Goal: Task Accomplishment & Management: Manage account settings

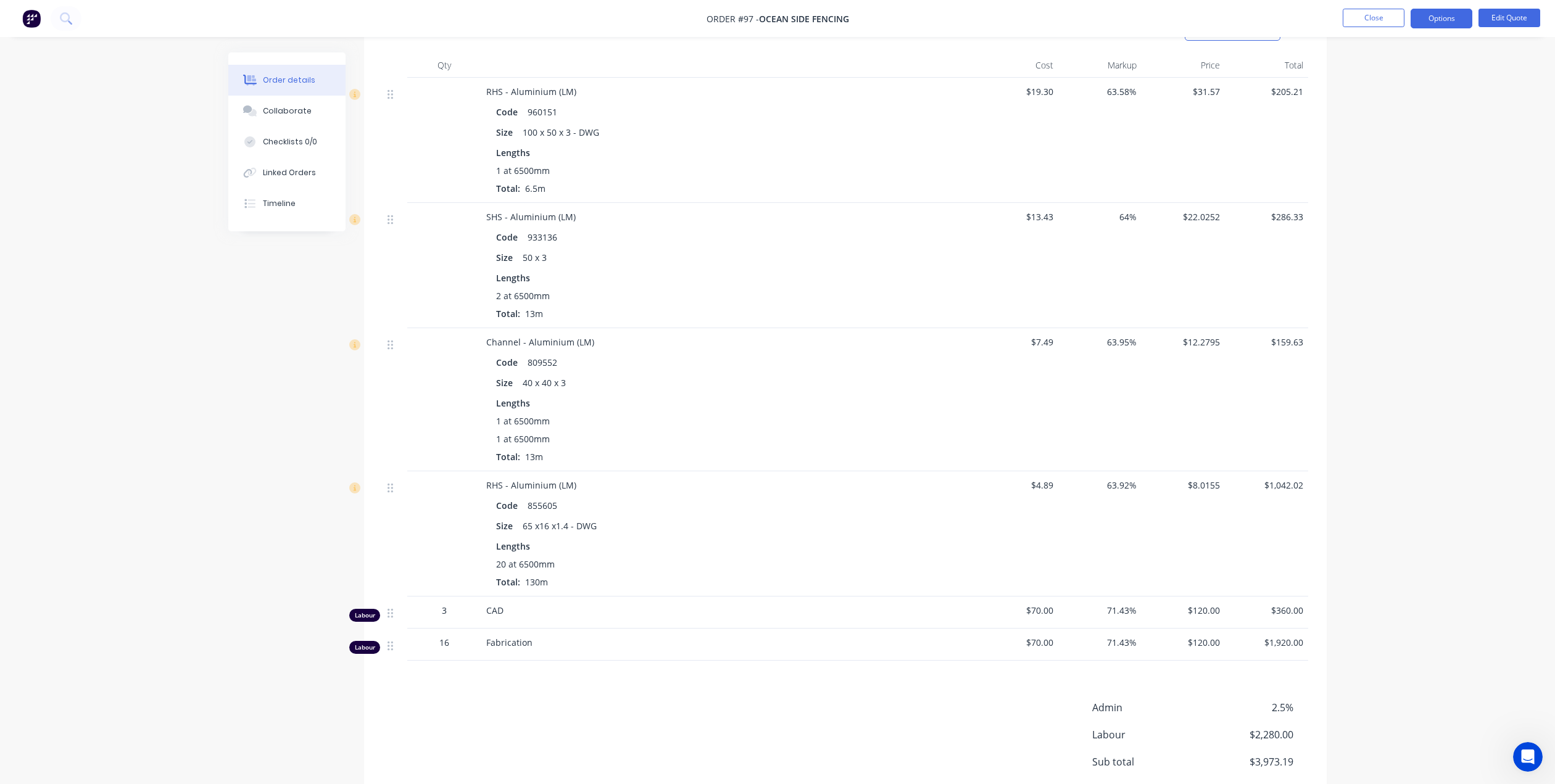
scroll to position [384, 0]
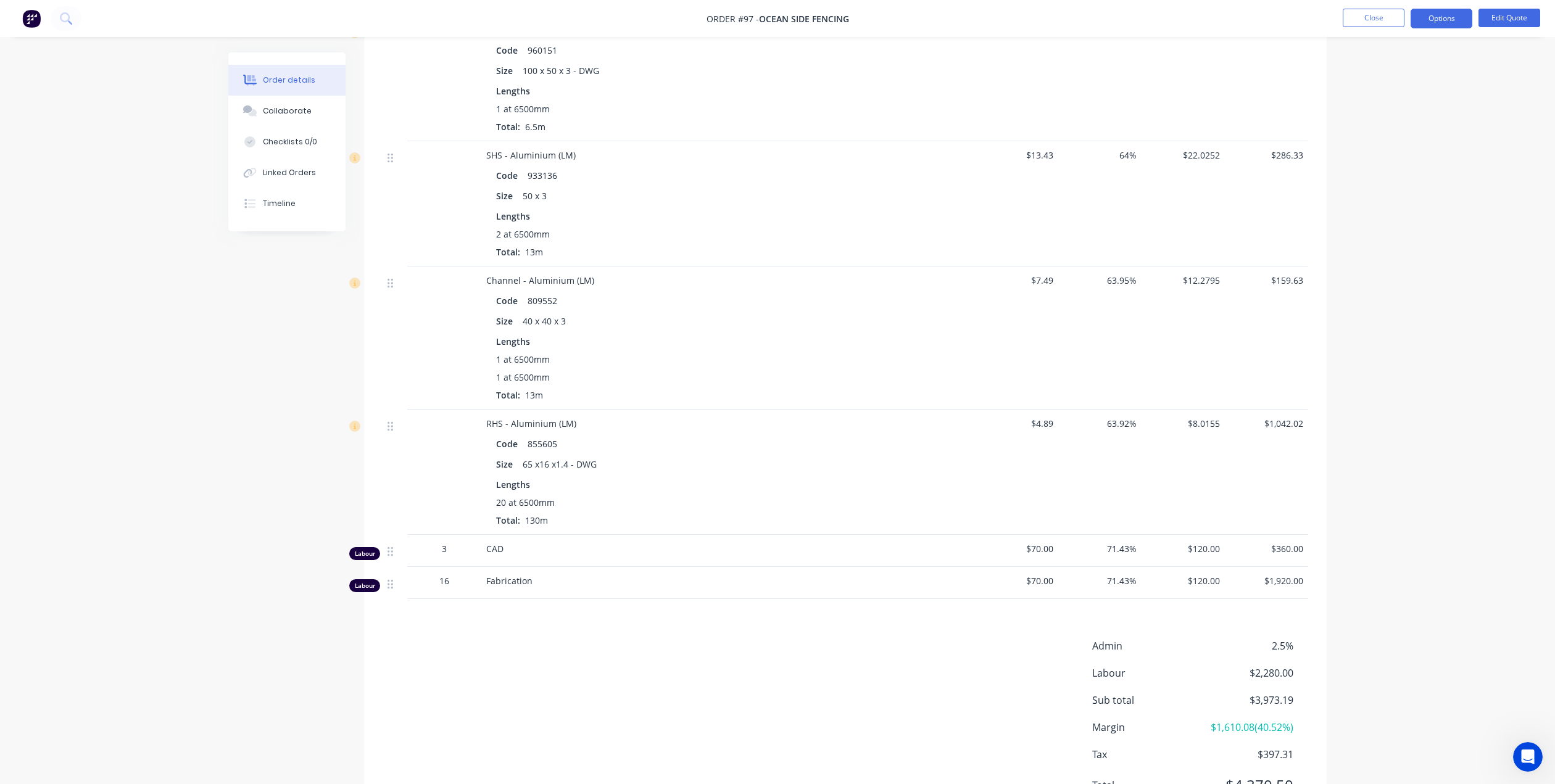
click at [448, 580] on span "16" at bounding box center [444, 581] width 10 height 13
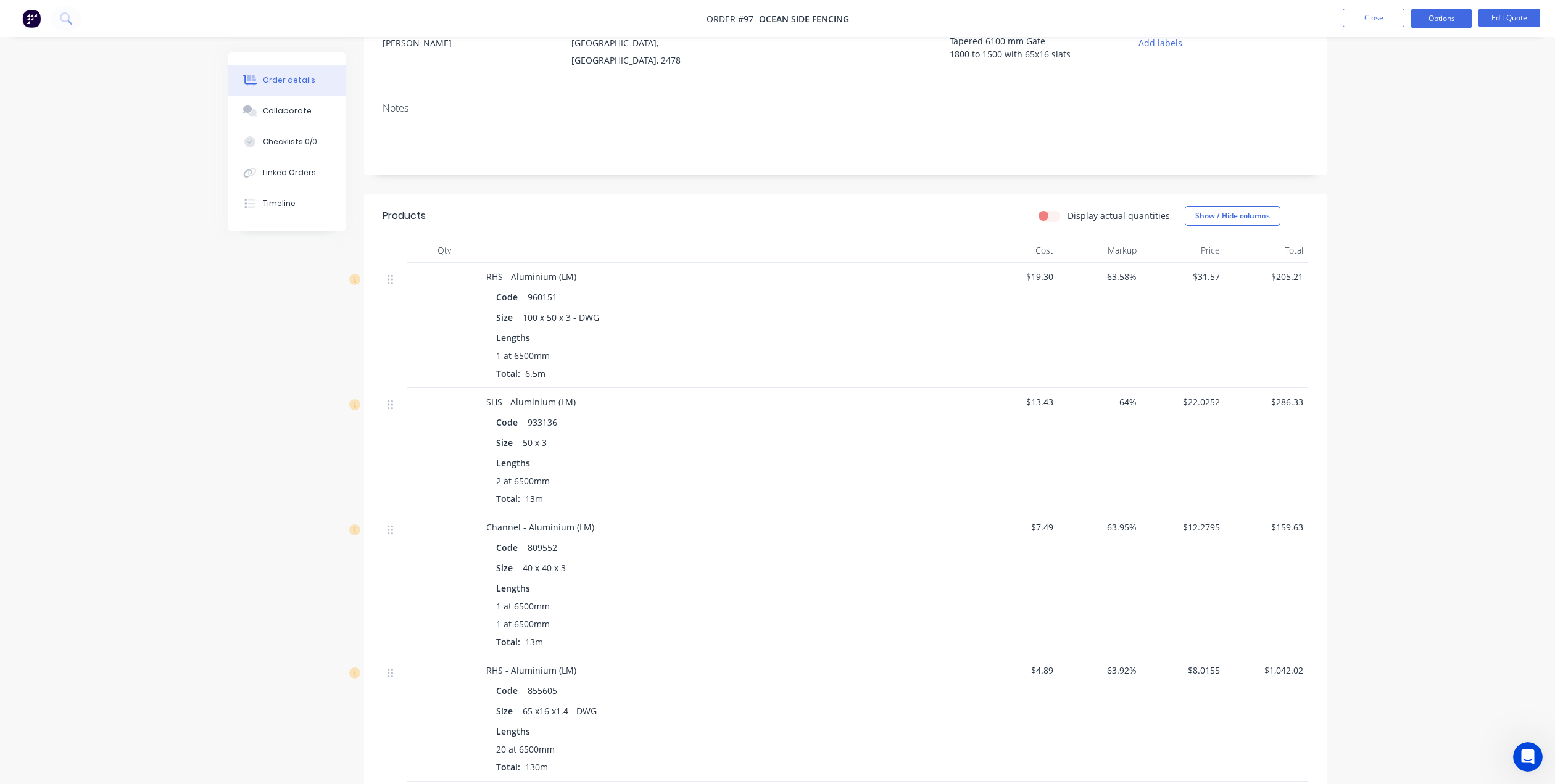
scroll to position [76, 0]
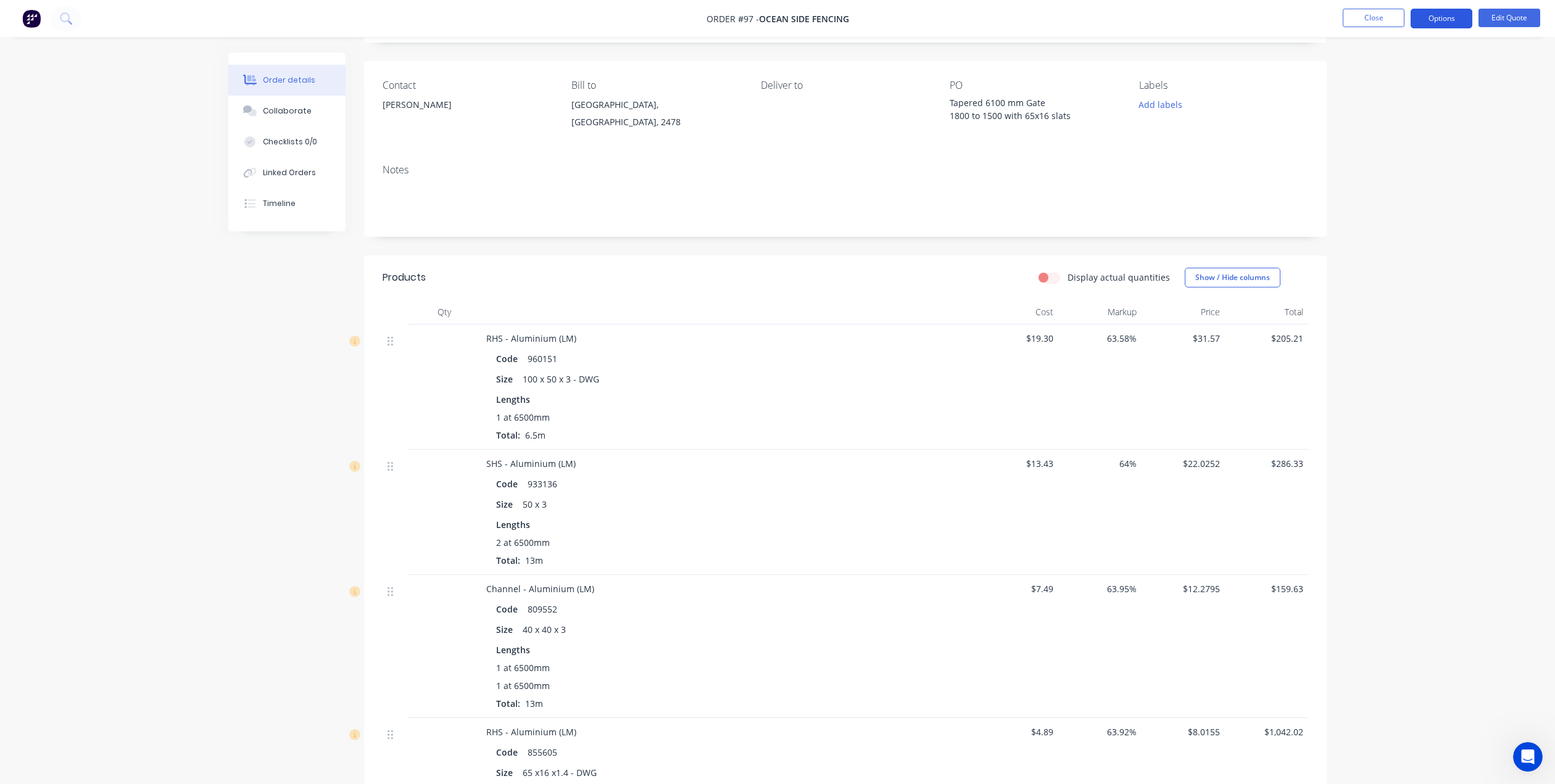
click at [1452, 21] on button "Options" at bounding box center [1442, 18] width 61 height 20
click at [1496, 140] on div "Order details Collaborate Checklists 0/0 Linked Orders Timeline Order details C…" at bounding box center [777, 539] width 1555 height 1229
click at [1467, 19] on button "Options" at bounding box center [1442, 18] width 61 height 20
click at [1371, 74] on div "Quote" at bounding box center [1404, 75] width 113 height 18
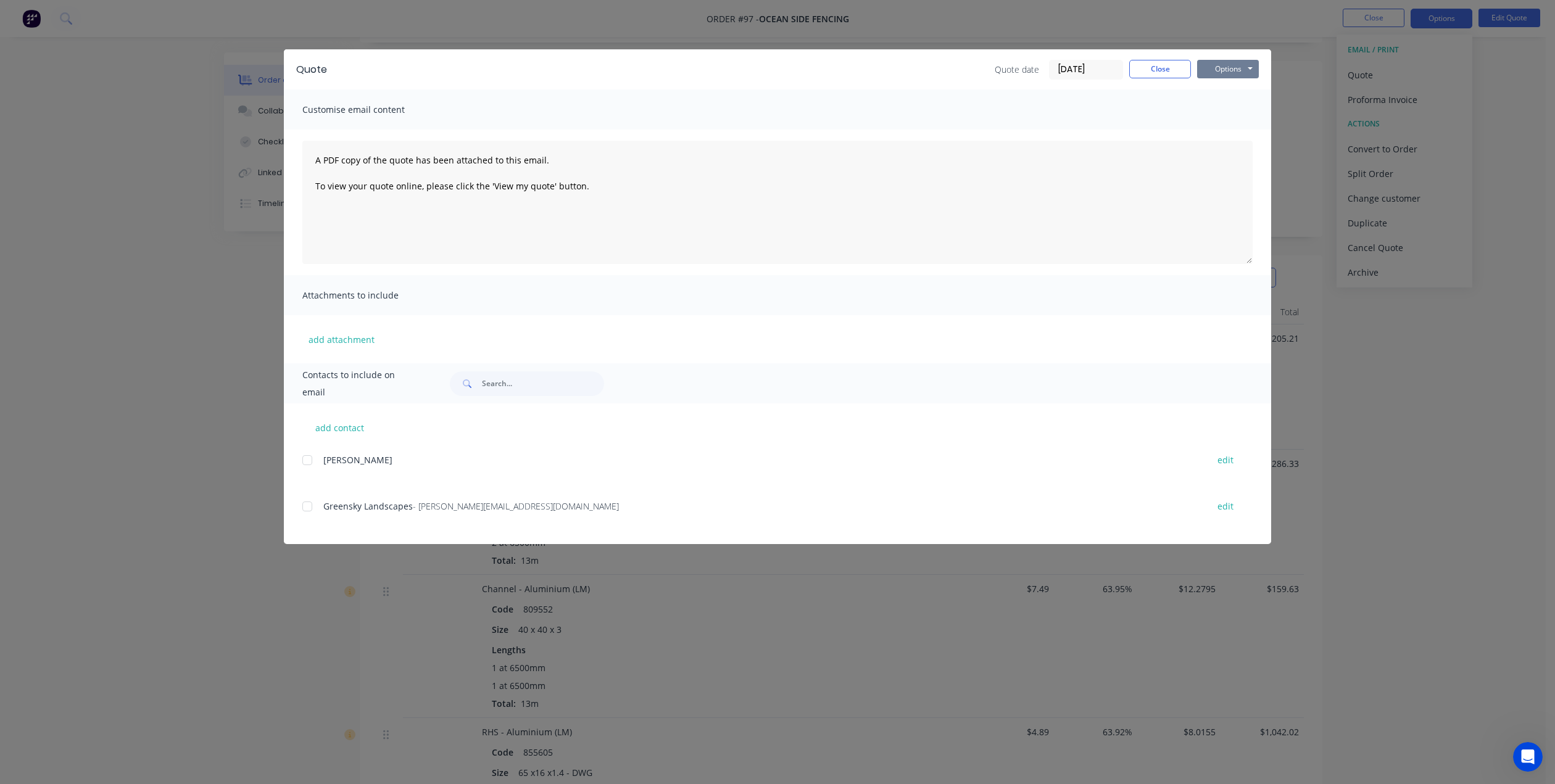
click at [1241, 69] on button "Options" at bounding box center [1228, 69] width 61 height 18
click at [1241, 88] on button "Preview" at bounding box center [1237, 91] width 79 height 20
click at [1176, 69] on button "Close" at bounding box center [1160, 69] width 61 height 18
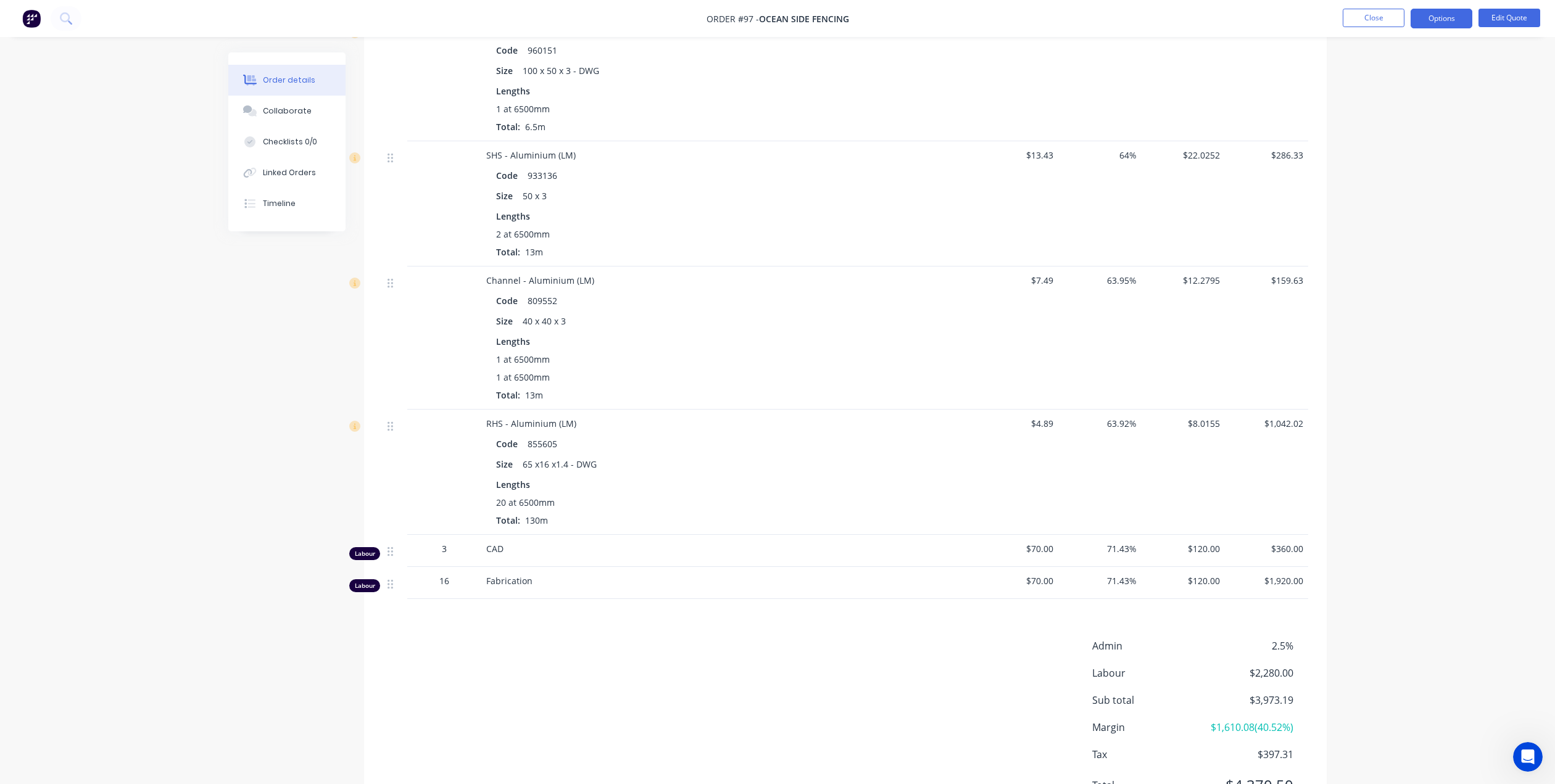
scroll to position [199, 0]
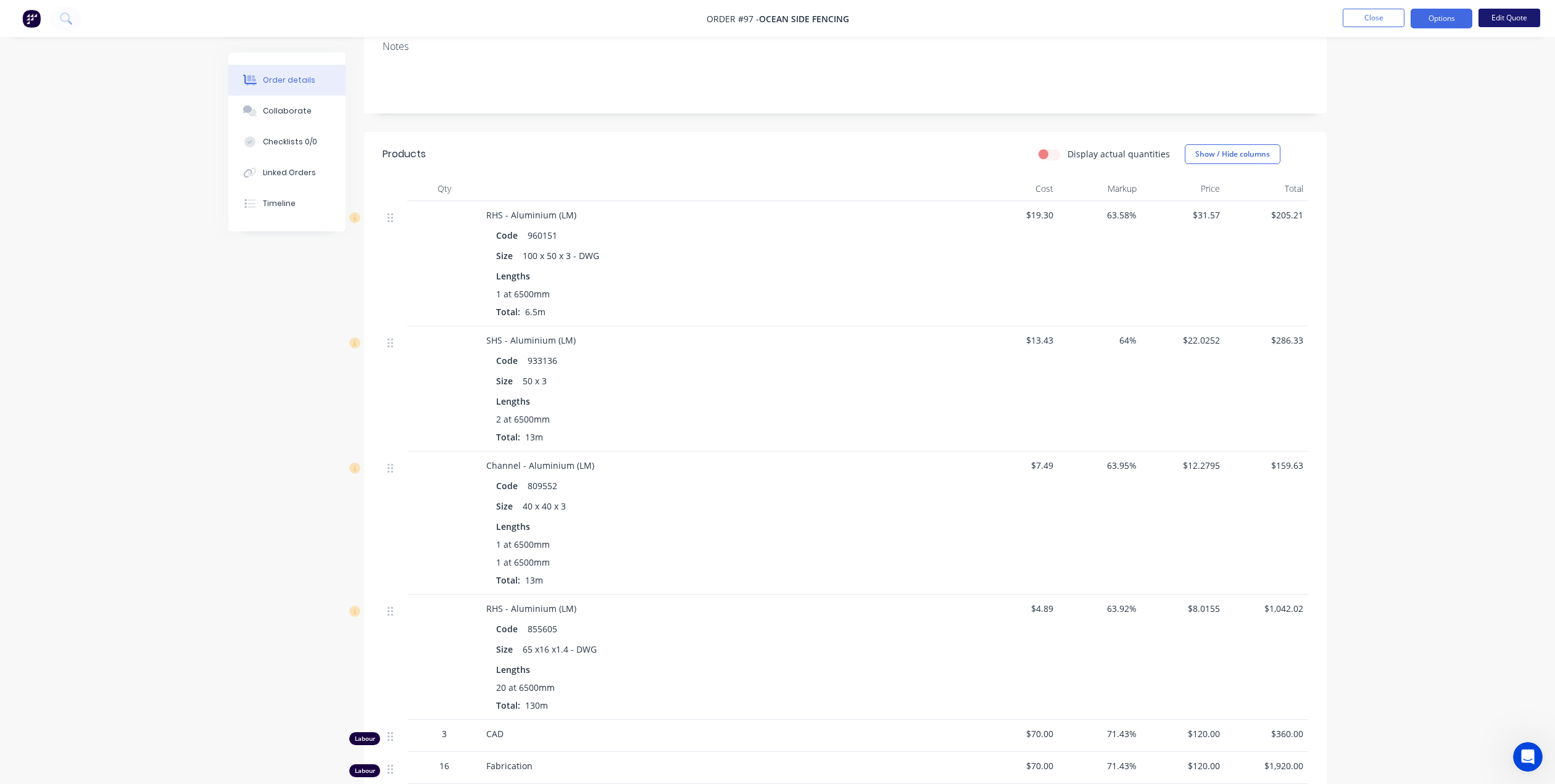
click at [1513, 16] on button "Edit Quote" at bounding box center [1509, 17] width 61 height 18
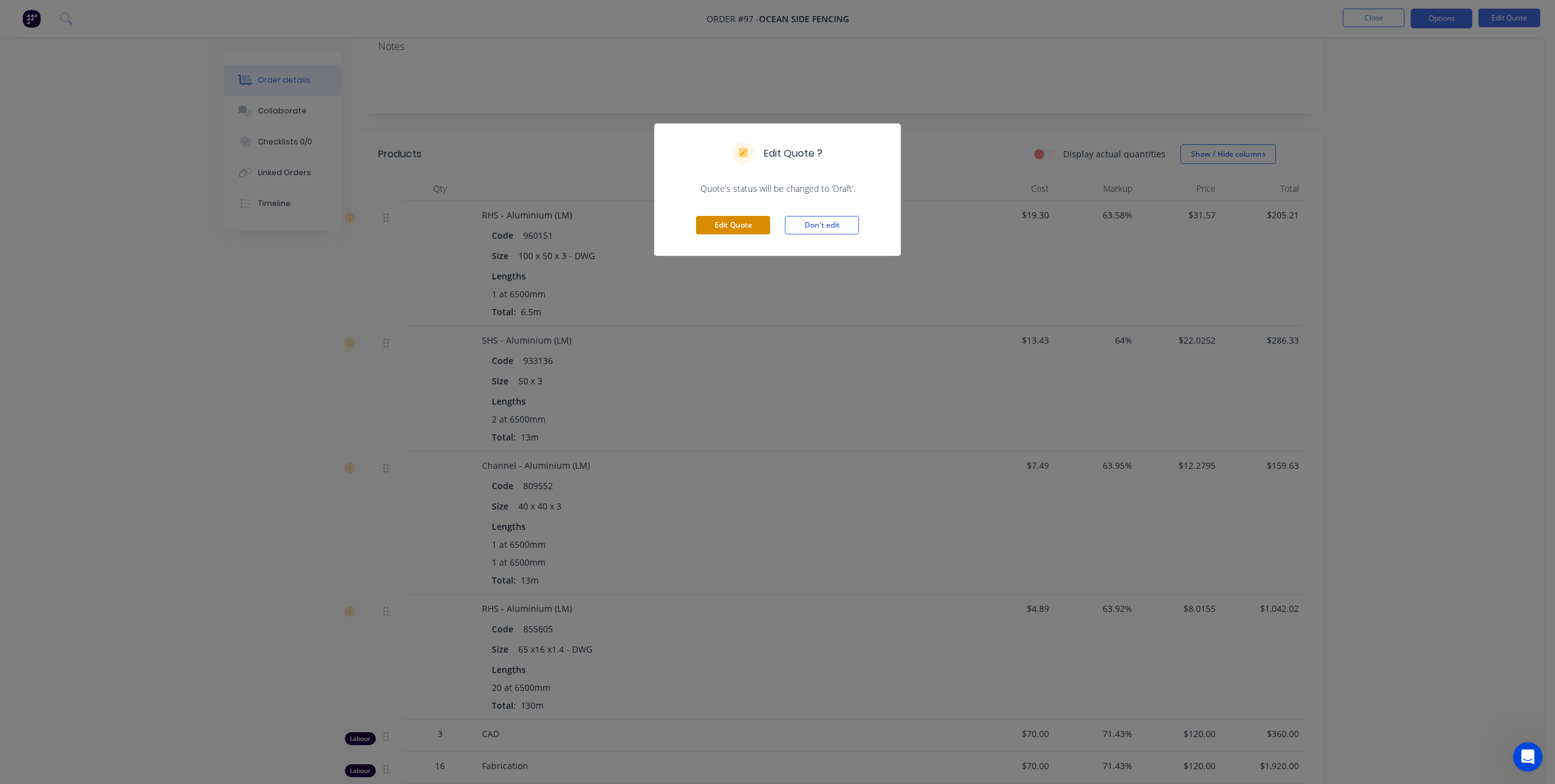
click at [732, 223] on button "Edit Quote" at bounding box center [733, 225] width 74 height 18
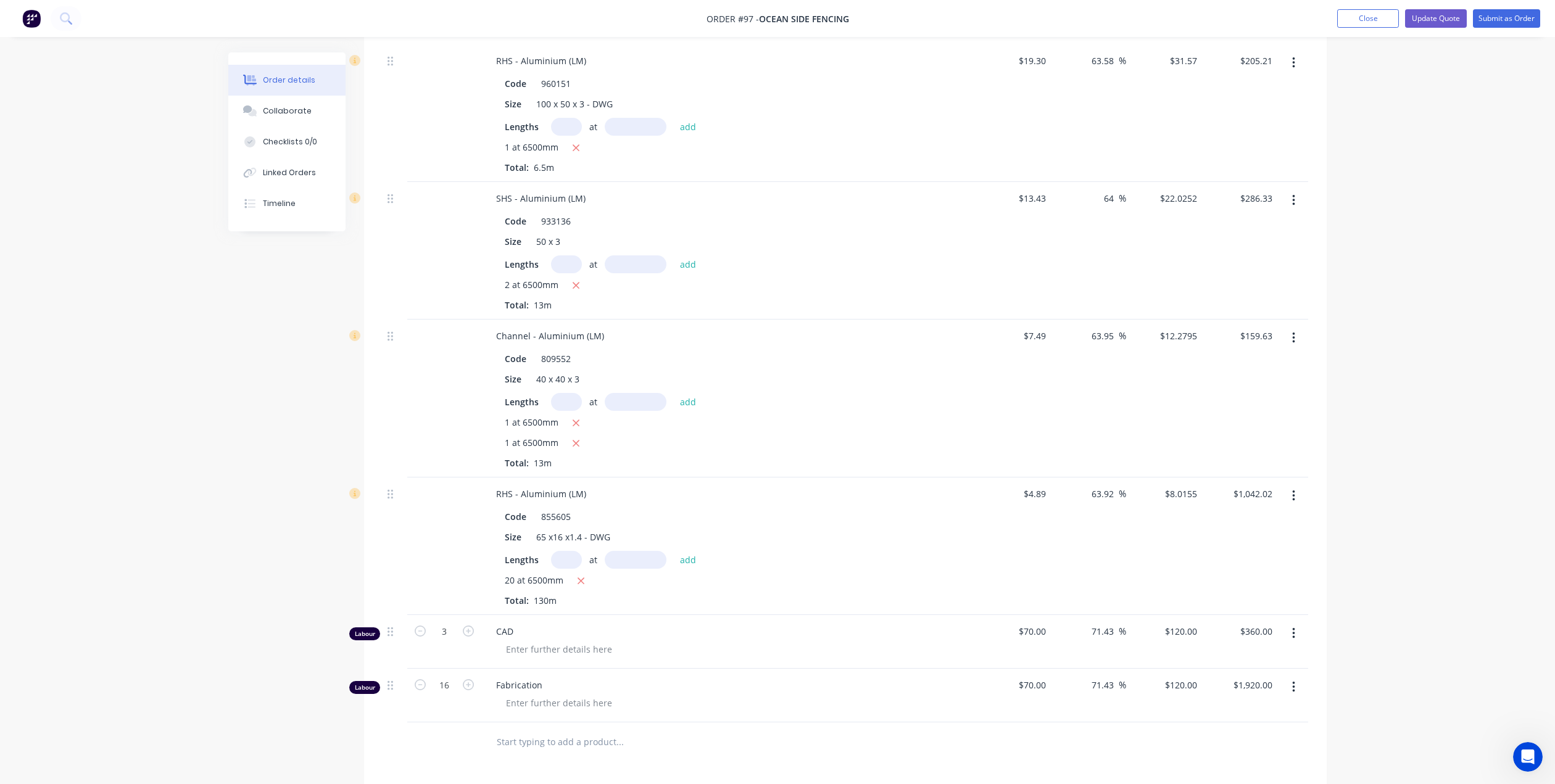
scroll to position [432, 0]
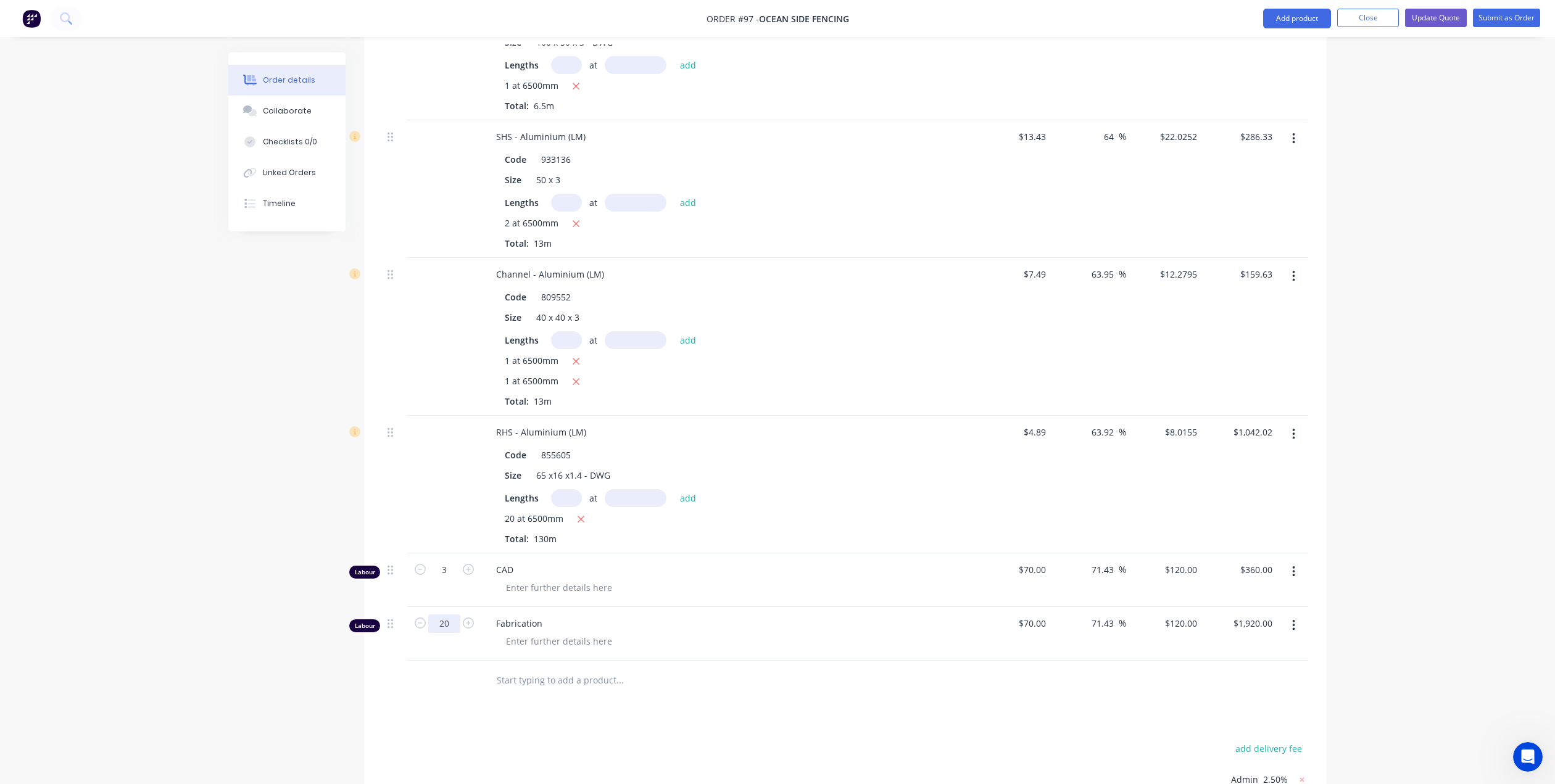
type input "20"
type input "$2,400.00"
click at [757, 633] on div at bounding box center [733, 641] width 474 height 18
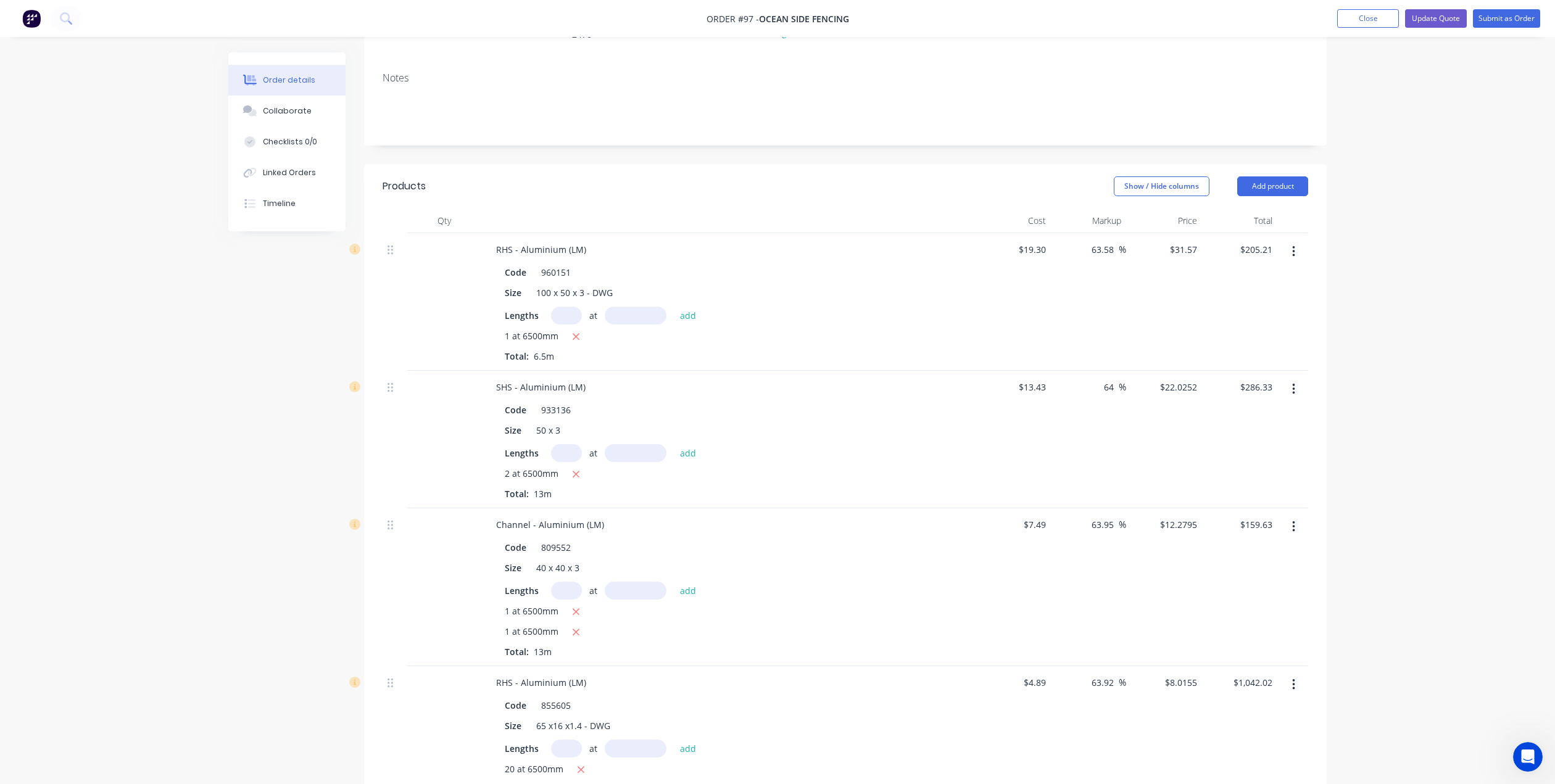
scroll to position [0, 0]
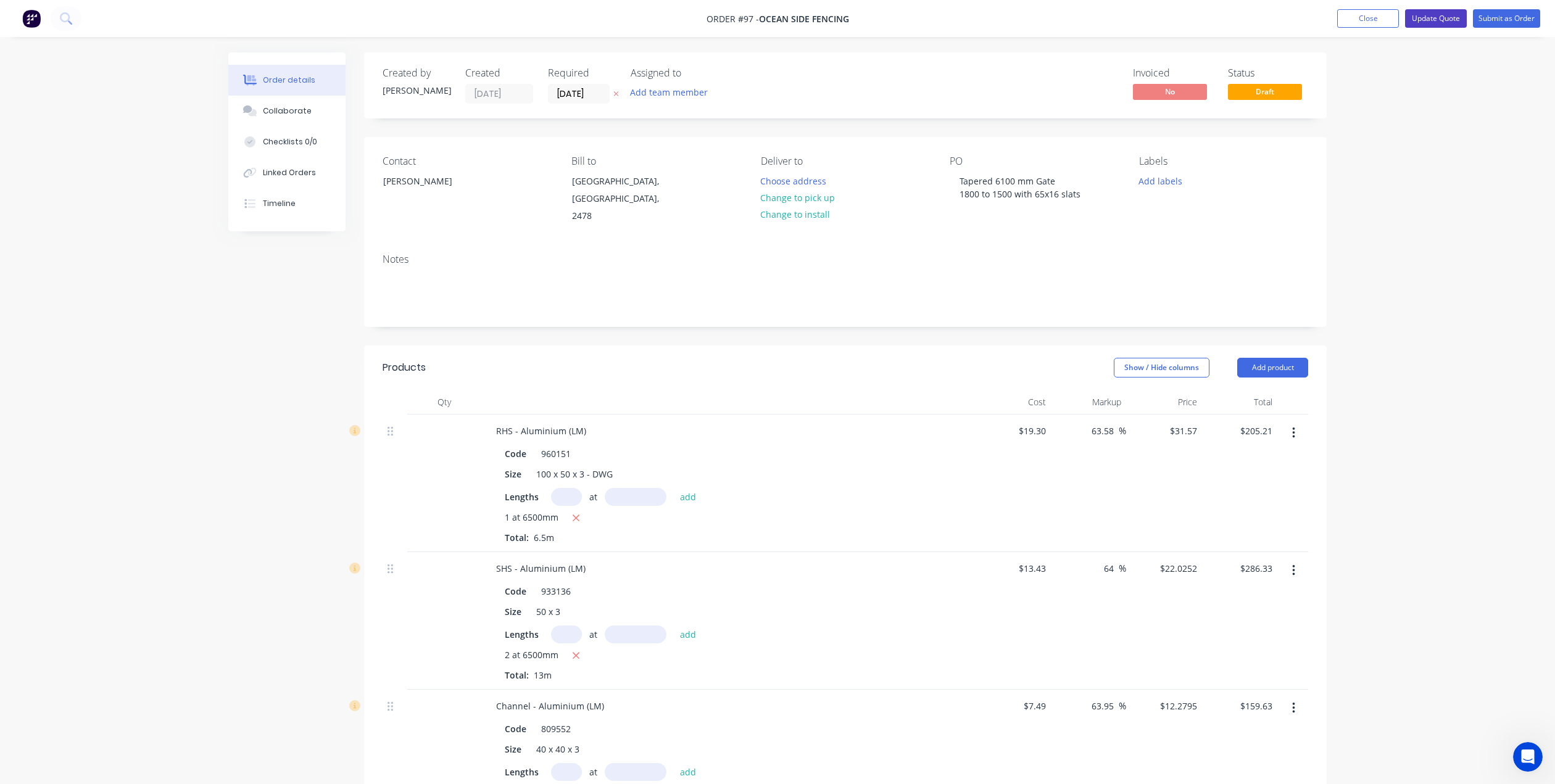
click at [1450, 20] on button "Update Quote" at bounding box center [1436, 18] width 61 height 18
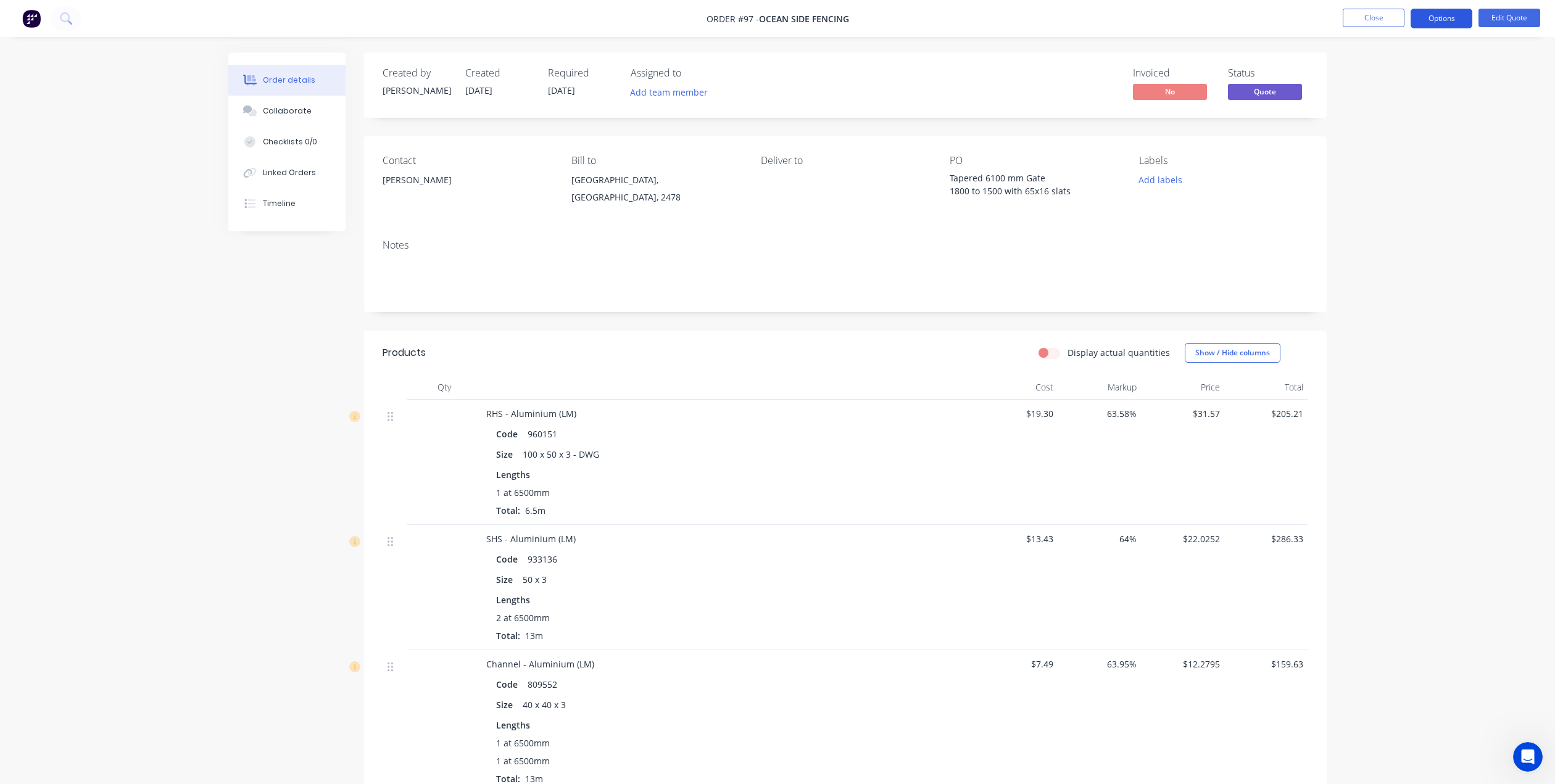
click at [1460, 17] on button "Options" at bounding box center [1442, 18] width 61 height 20
click at [1401, 80] on div "Quote" at bounding box center [1404, 75] width 113 height 18
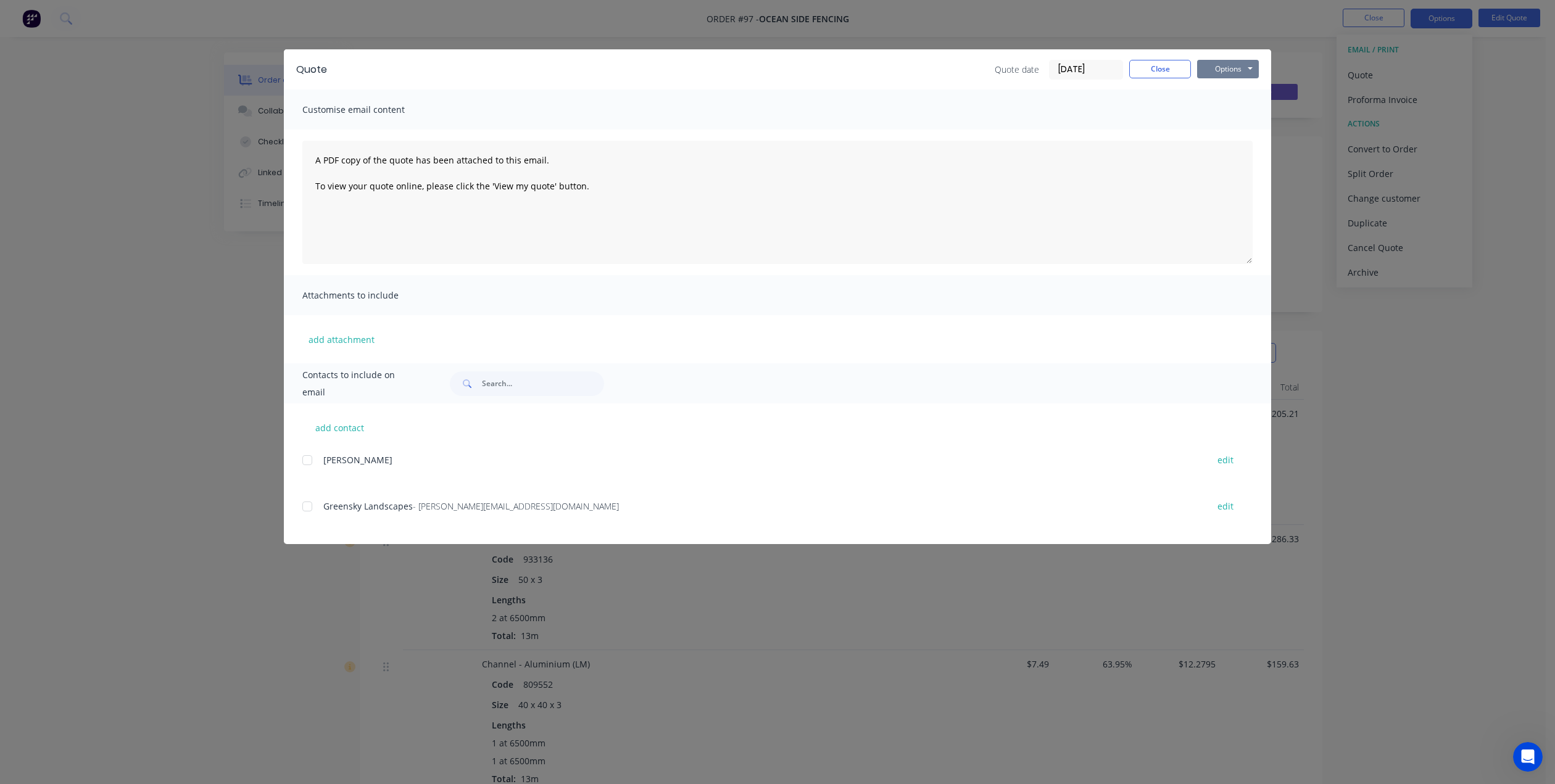
click at [1238, 72] on button "Options" at bounding box center [1228, 69] width 61 height 18
click at [1229, 133] on button "Email" at bounding box center [1237, 132] width 79 height 20
click at [508, 381] on input "text" at bounding box center [543, 383] width 122 height 24
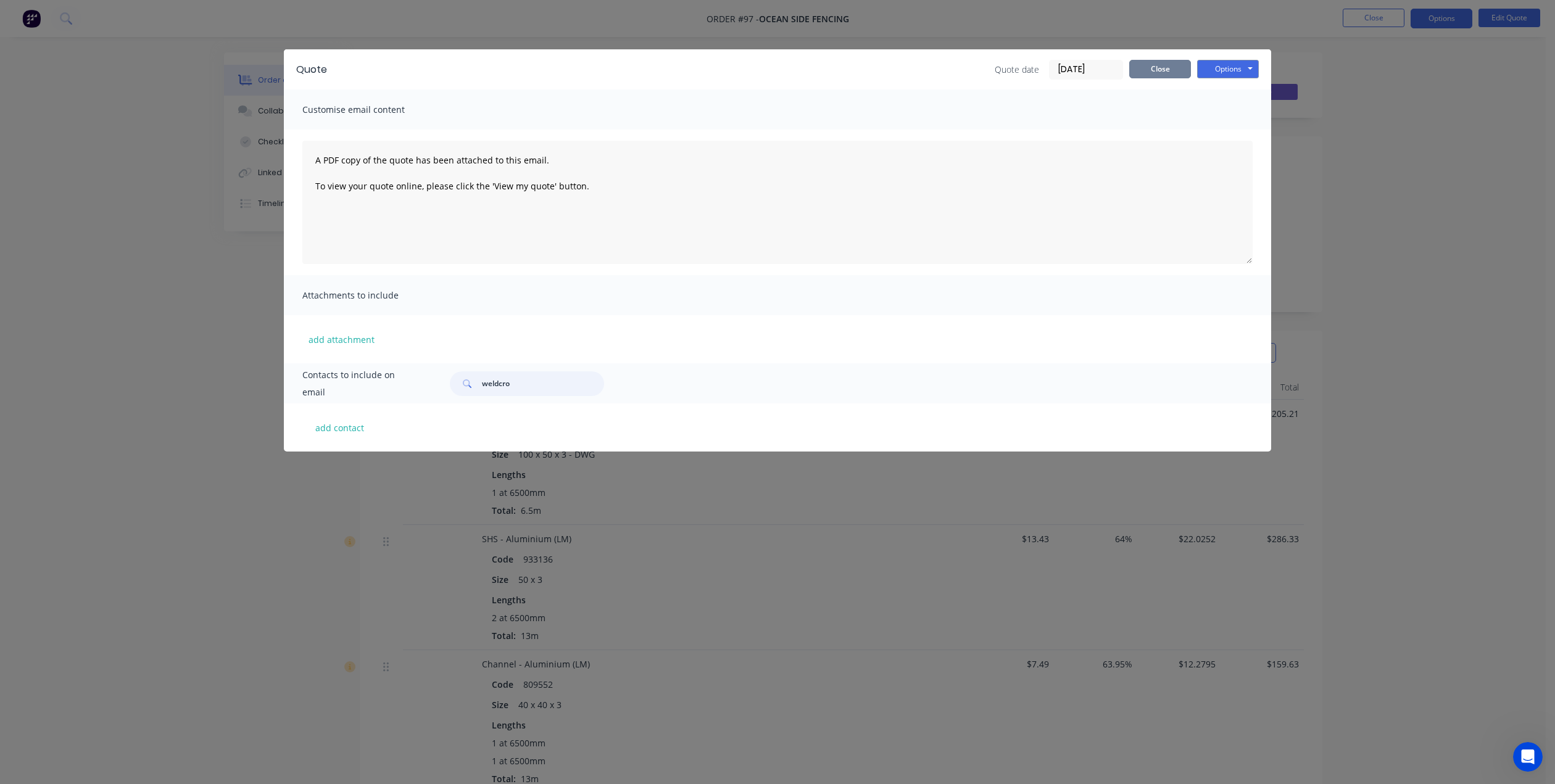
type input "weldcro"
click at [1163, 69] on button "Close" at bounding box center [1160, 69] width 61 height 18
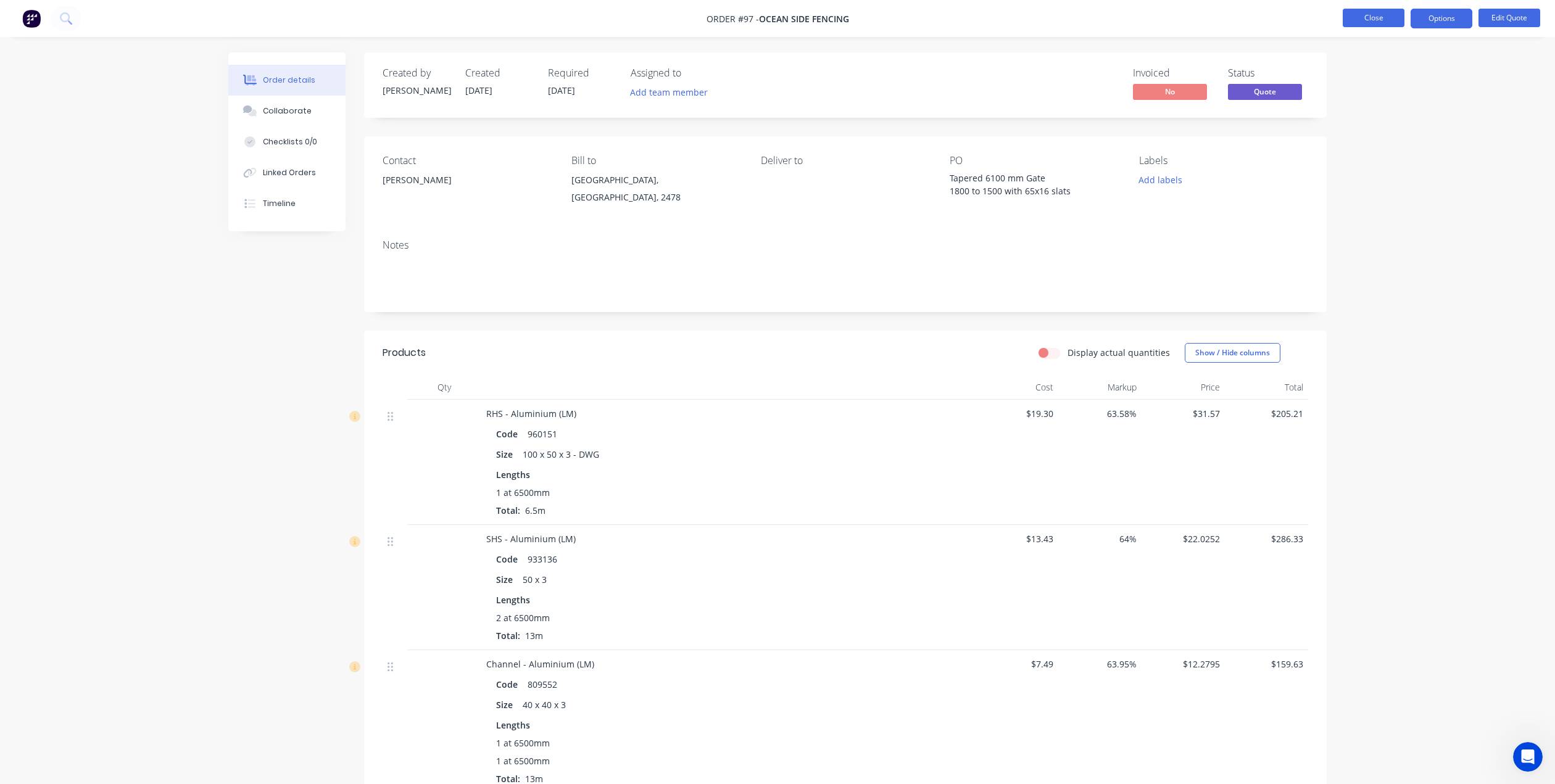
click at [1392, 13] on button "Close" at bounding box center [1374, 17] width 61 height 18
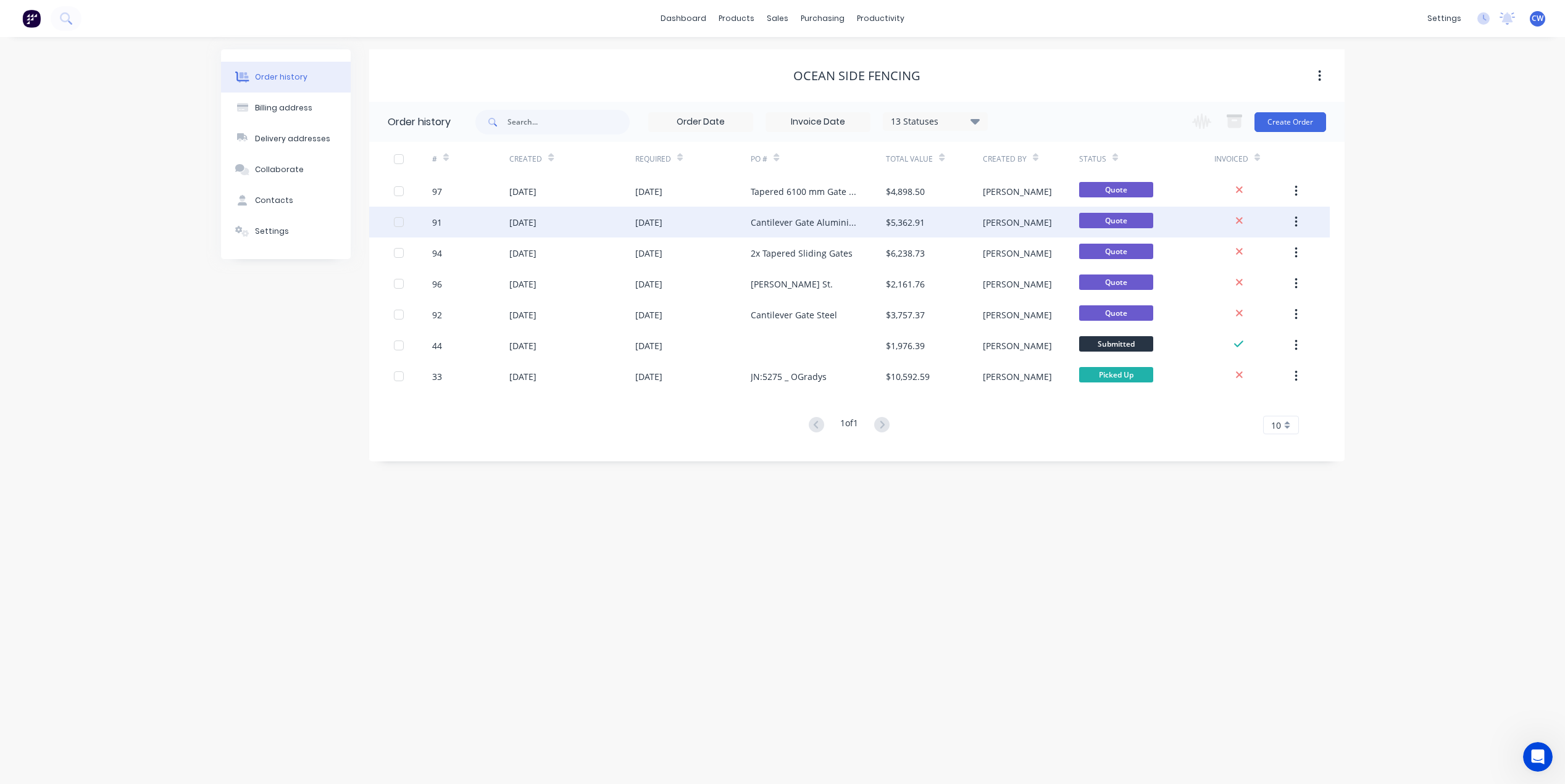
click at [805, 228] on div "Cantilever Gate Aluminium" at bounding box center [806, 222] width 110 height 13
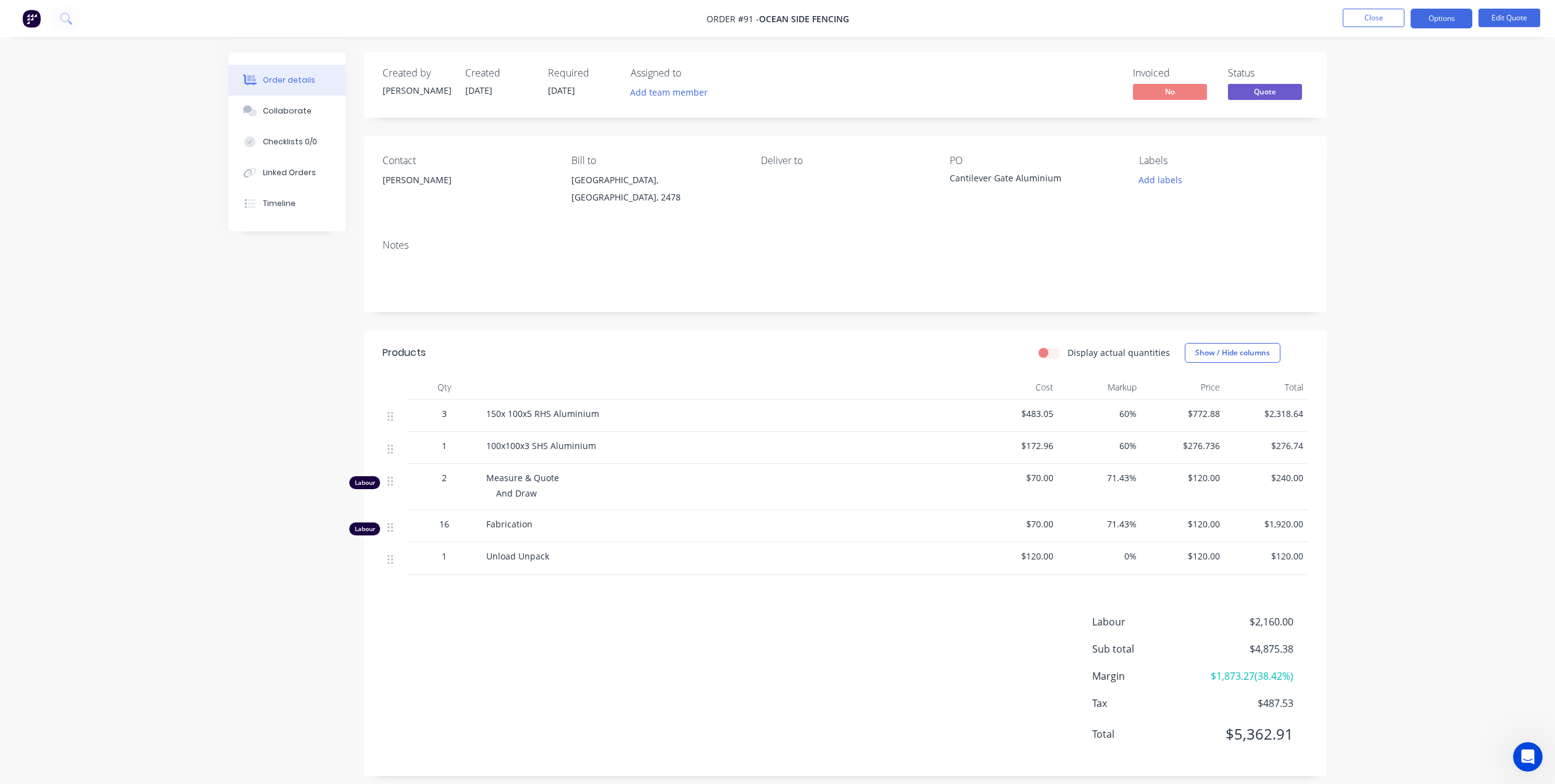
scroll to position [10, 0]
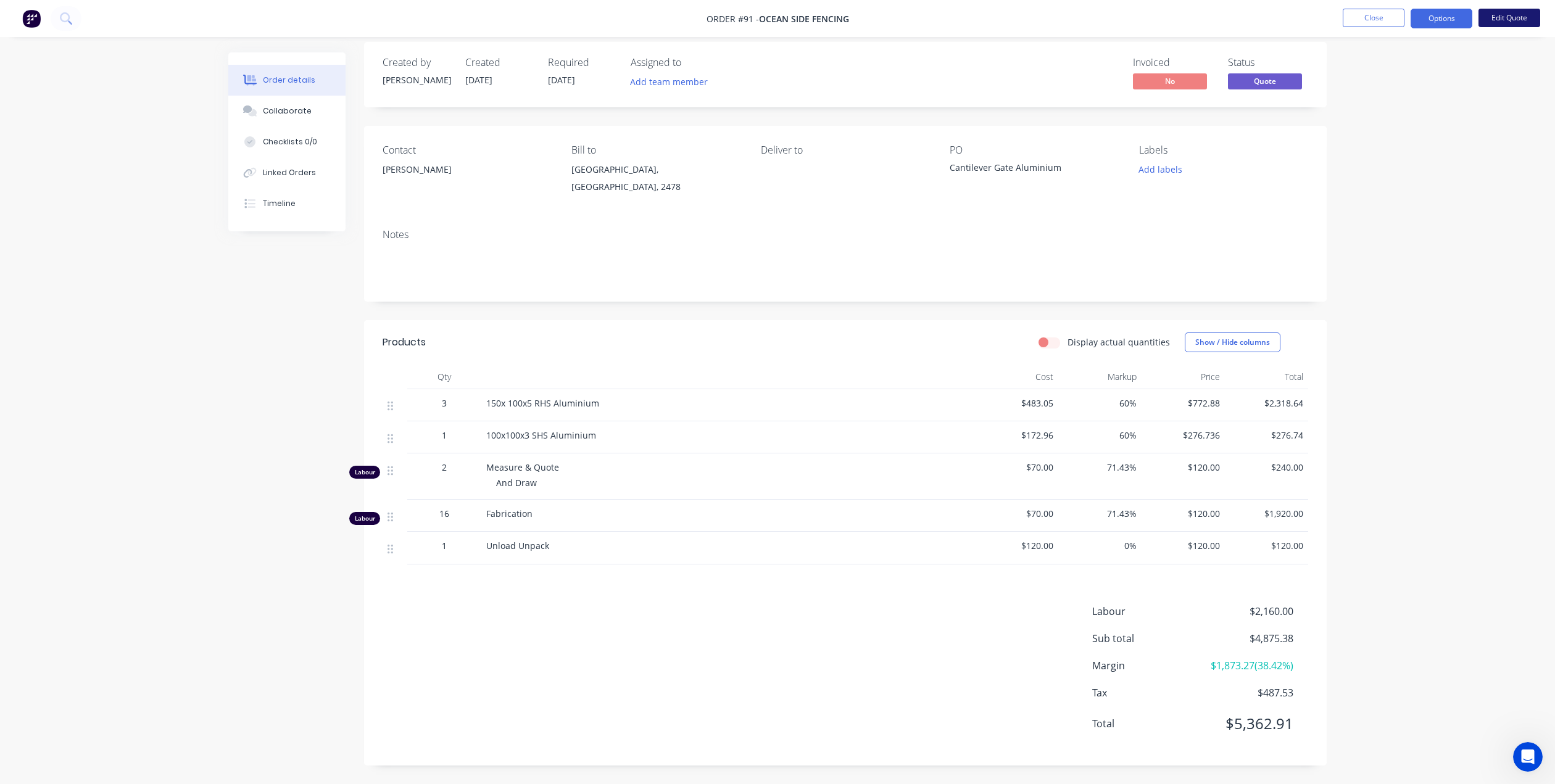
click at [1505, 16] on button "Edit Quote" at bounding box center [1509, 17] width 61 height 18
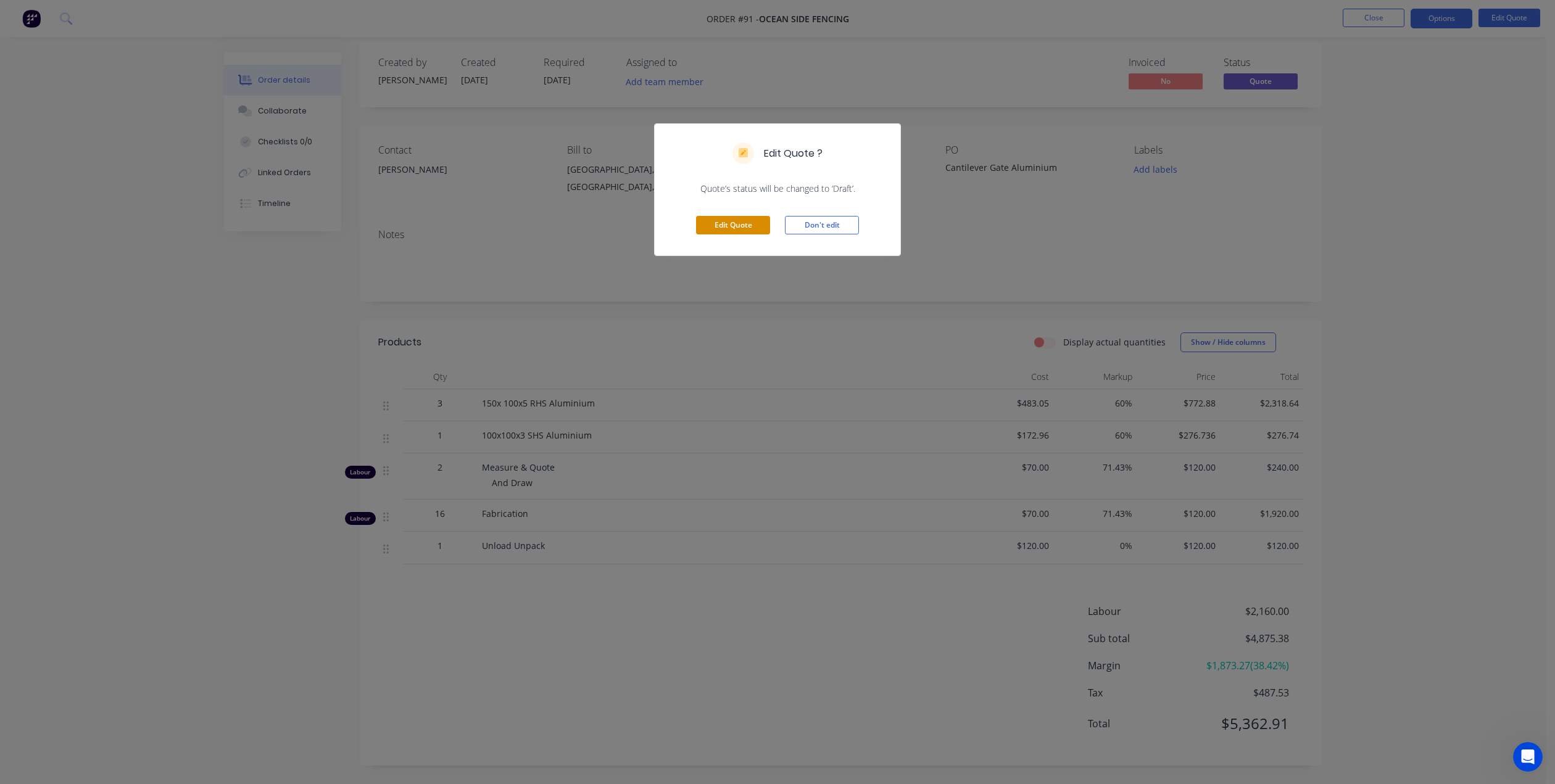
click at [724, 223] on button "Edit Quote" at bounding box center [733, 225] width 74 height 18
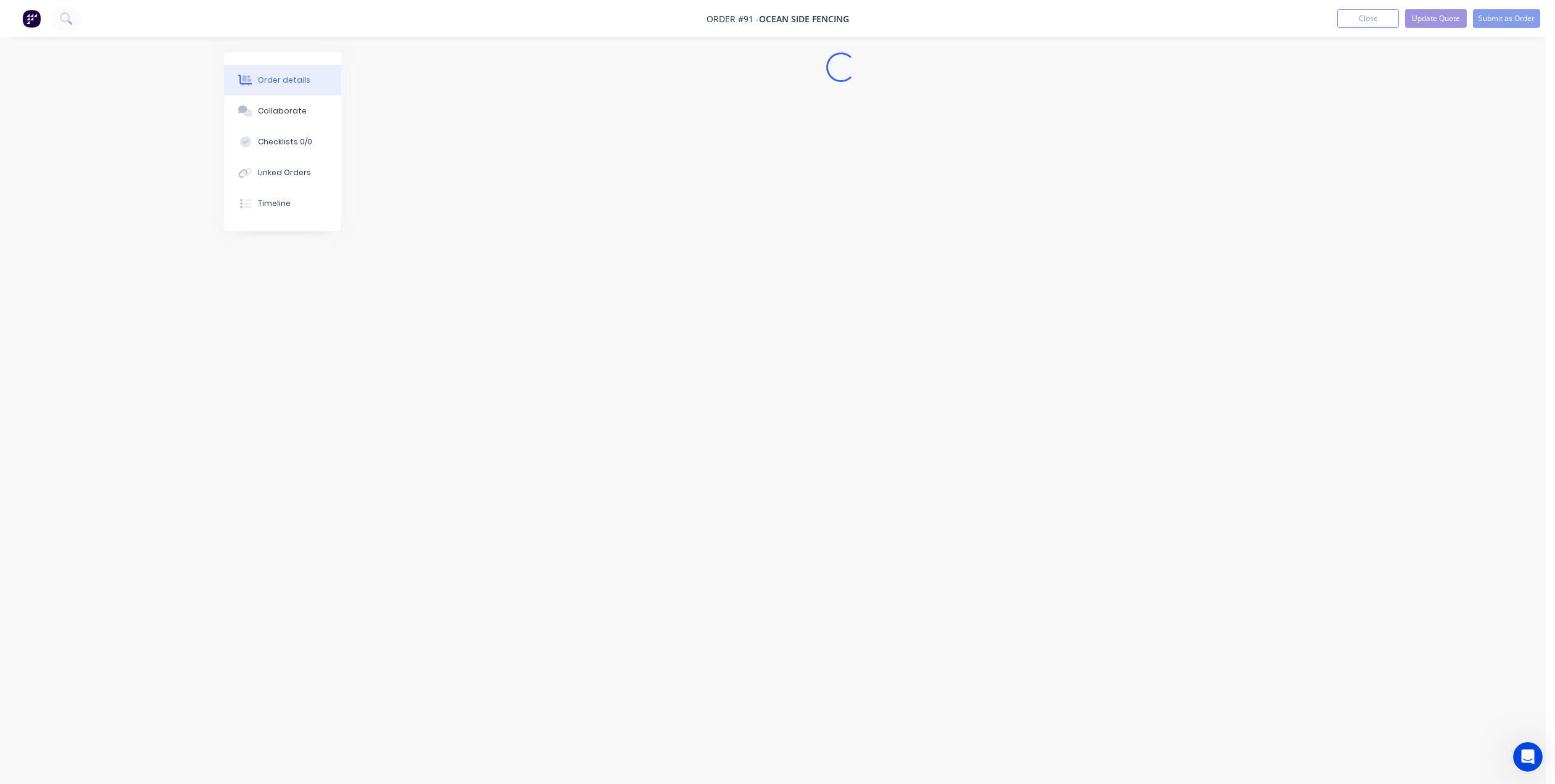
scroll to position [0, 0]
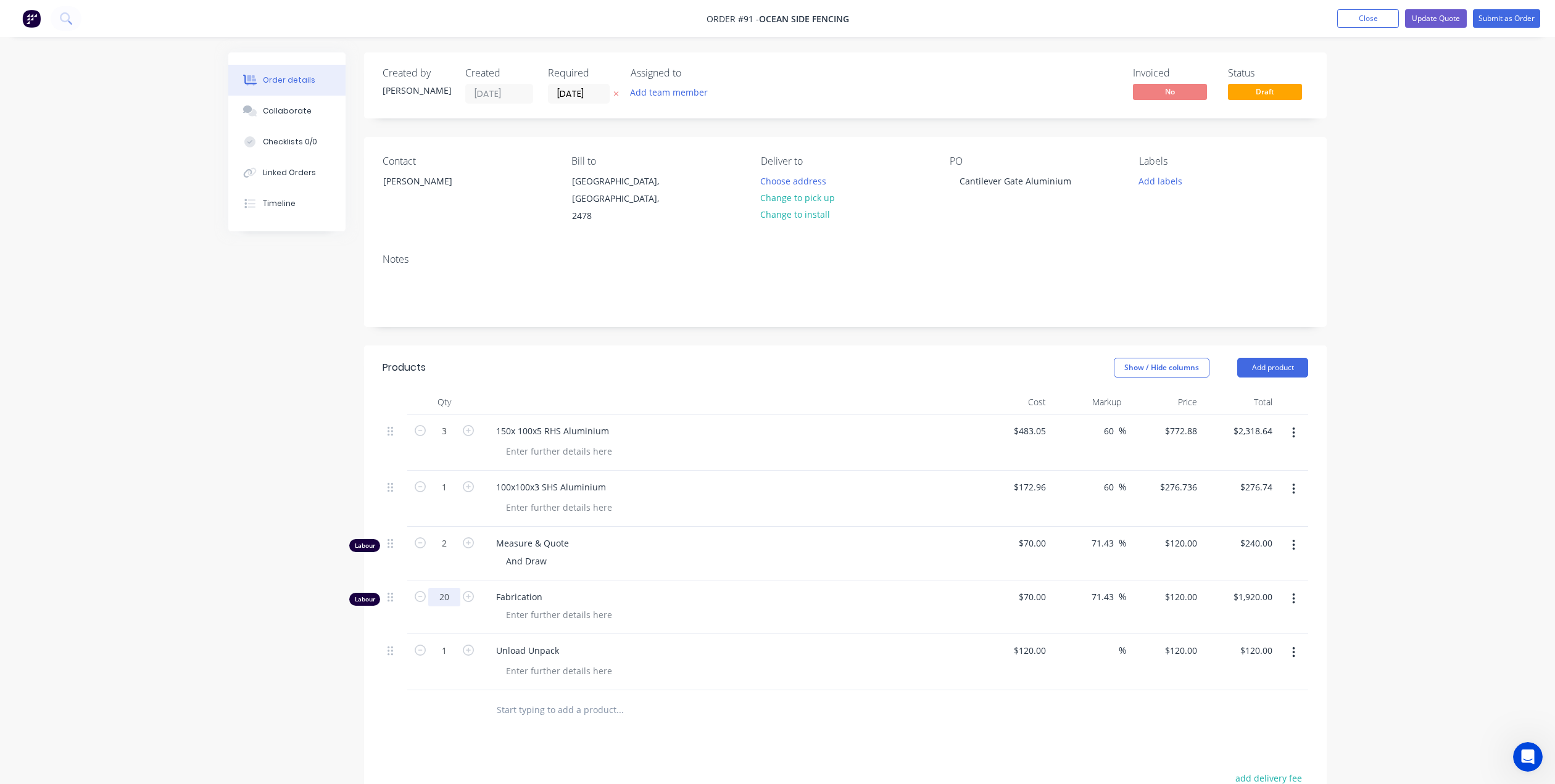
type input "20"
type input "$2,400.00"
click at [660, 606] on div at bounding box center [733, 615] width 474 height 18
click at [1442, 20] on button "Update Quote" at bounding box center [1436, 18] width 61 height 18
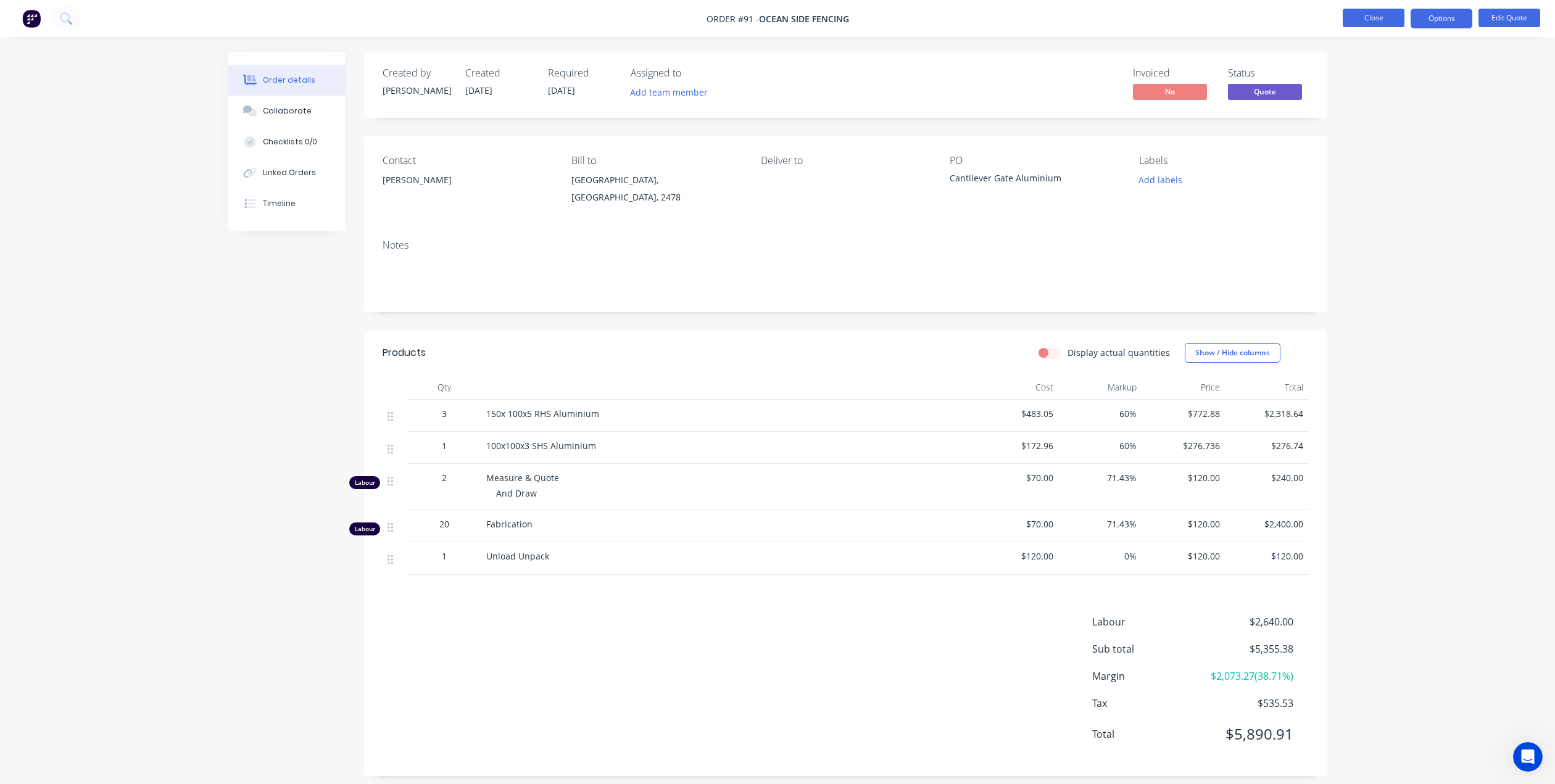
click at [1388, 20] on button "Close" at bounding box center [1374, 17] width 61 height 18
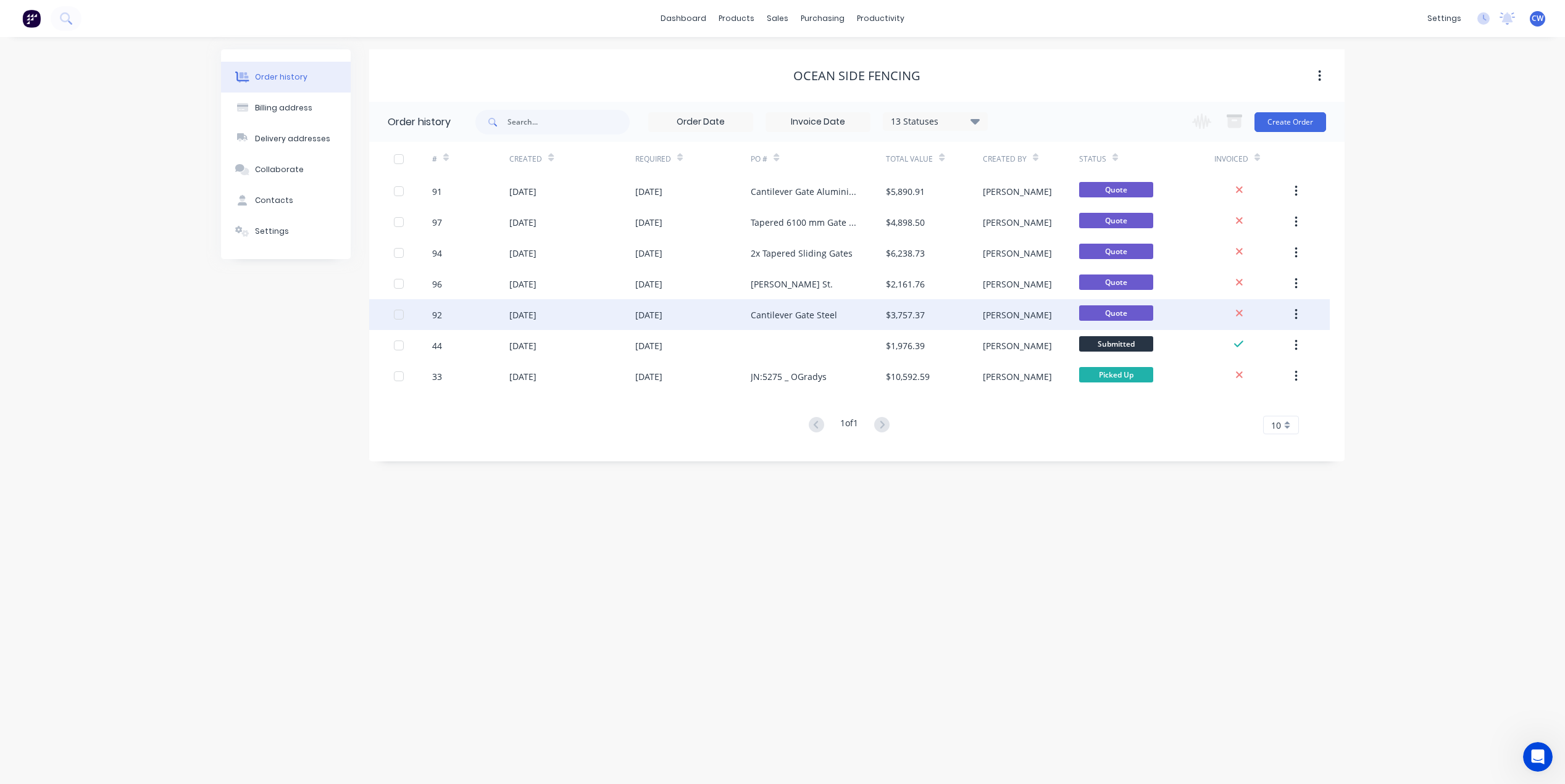
click at [829, 317] on div "Cantilever Gate Steel" at bounding box center [794, 314] width 87 height 13
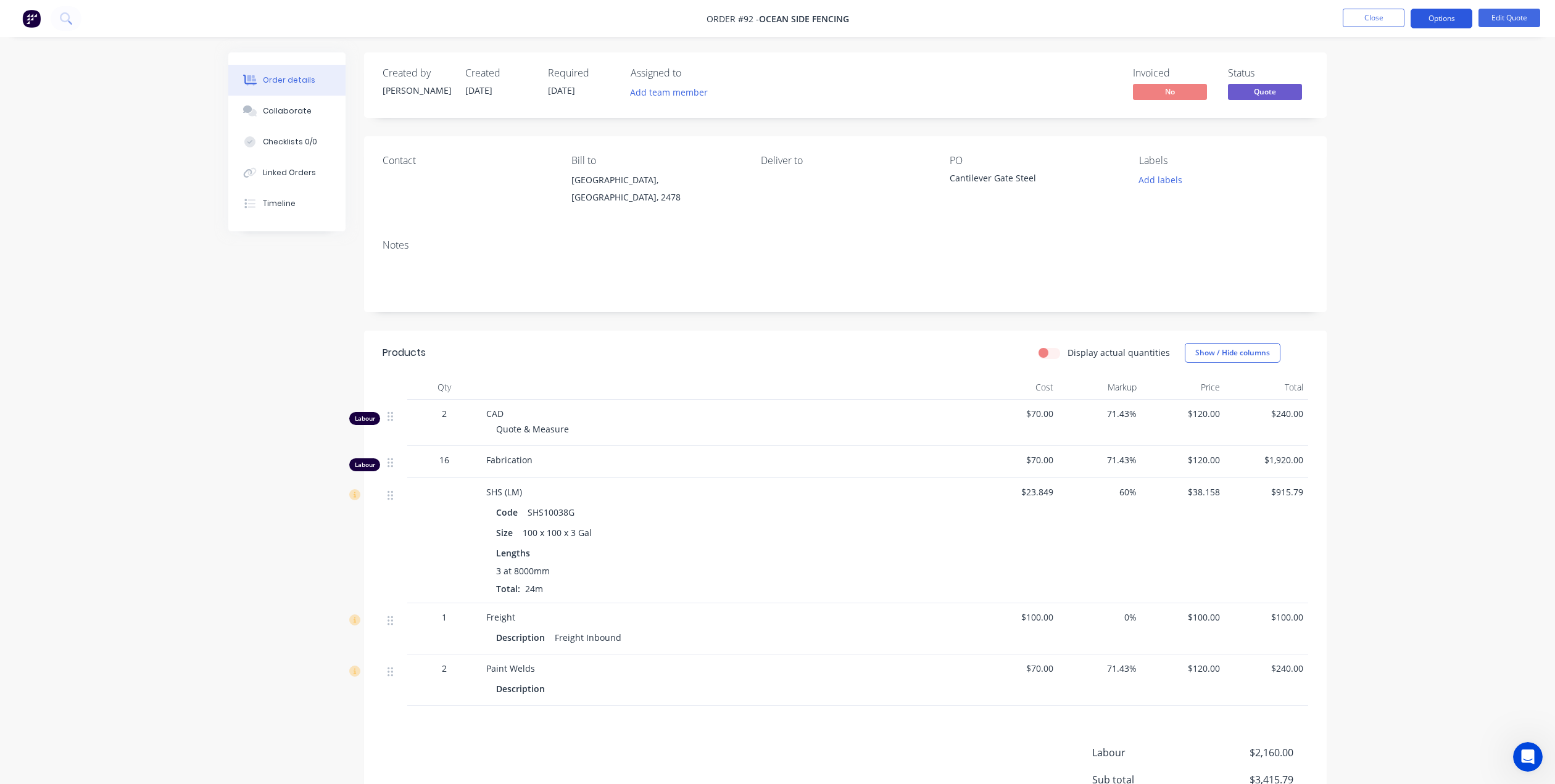
click at [1447, 17] on button "Options" at bounding box center [1442, 18] width 61 height 20
click at [1412, 75] on div "Quote" at bounding box center [1404, 75] width 113 height 18
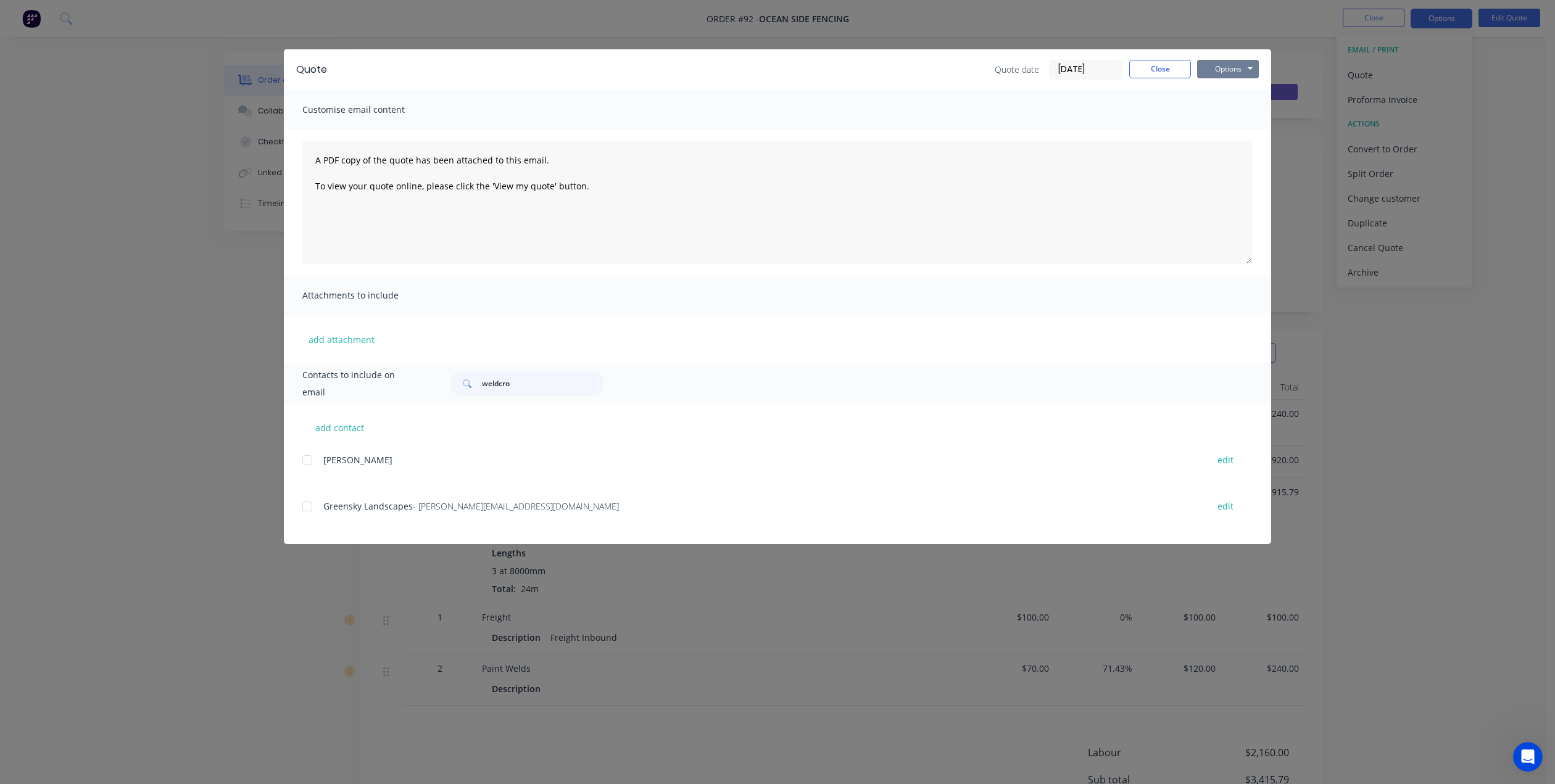
click at [1228, 67] on button "Options" at bounding box center [1228, 69] width 61 height 18
click at [1381, 98] on div "Quote Quote date [DATE] Close Options Preview Print Email Customise email conte…" at bounding box center [777, 392] width 1555 height 784
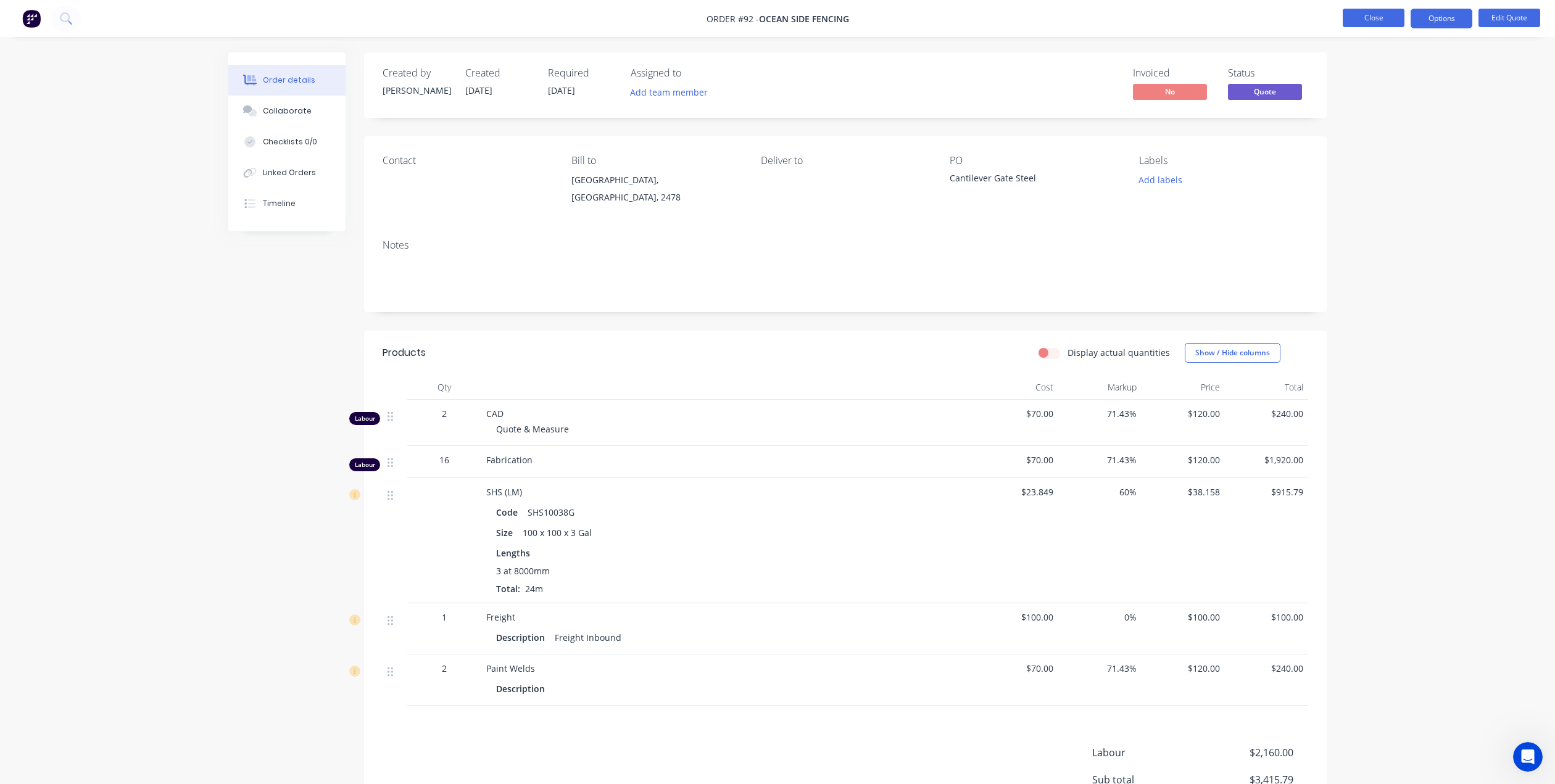
click at [1375, 21] on button "Close" at bounding box center [1374, 17] width 61 height 18
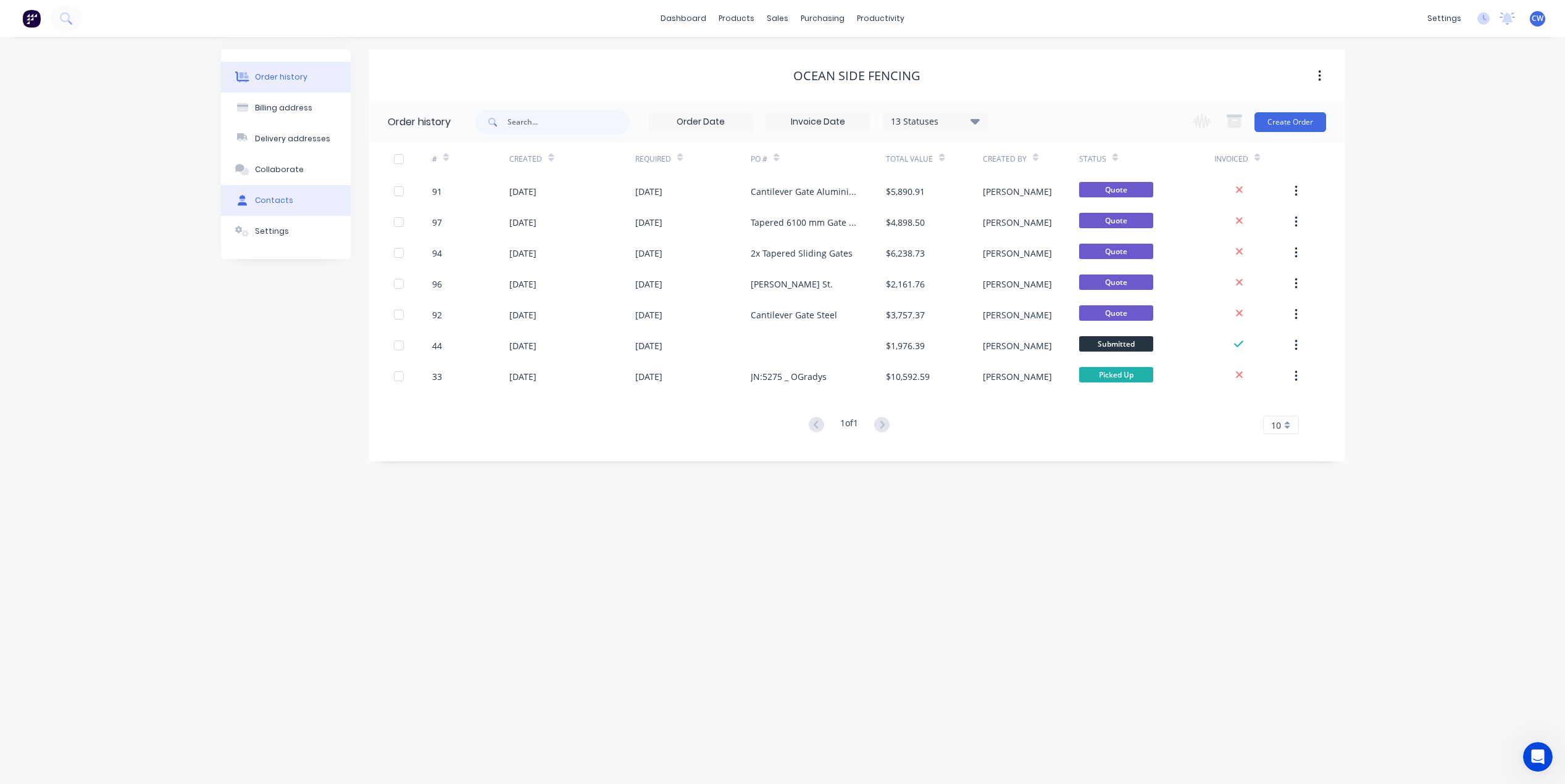
click at [275, 199] on div "Contacts" at bounding box center [274, 200] width 39 height 11
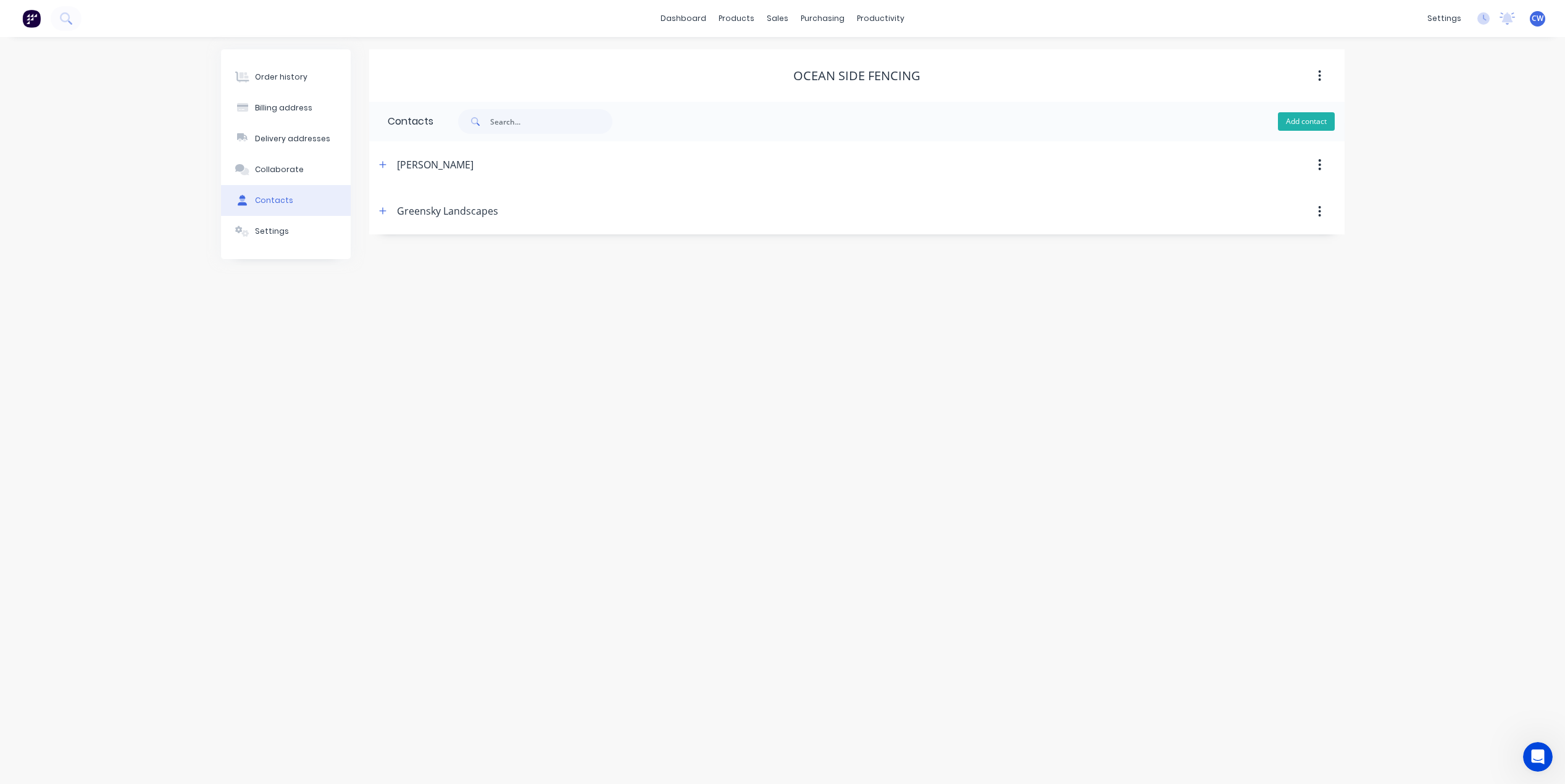
click at [1296, 121] on button "Add contact" at bounding box center [1306, 121] width 57 height 18
select select "AU"
click at [404, 255] on input "text" at bounding box center [489, 260] width 202 height 18
type input "[EMAIL_ADDRESS][DOMAIN_NAME]"
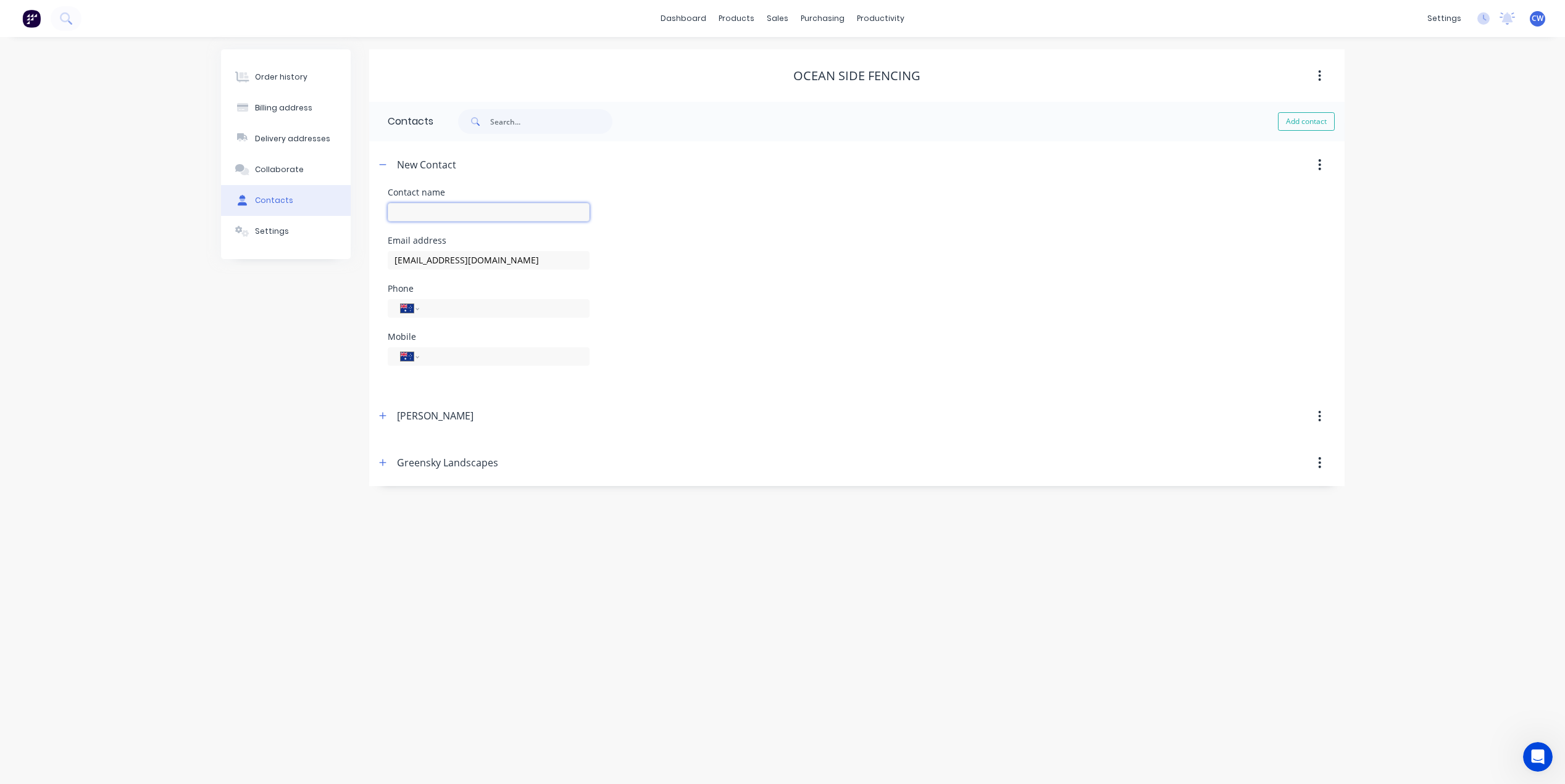
type input "[PERSON_NAME]"
type input "[PHONE_NUMBER]"
select select "AU"
drag, startPoint x: 437, startPoint y: 213, endPoint x: 407, endPoint y: 217, distance: 30.3
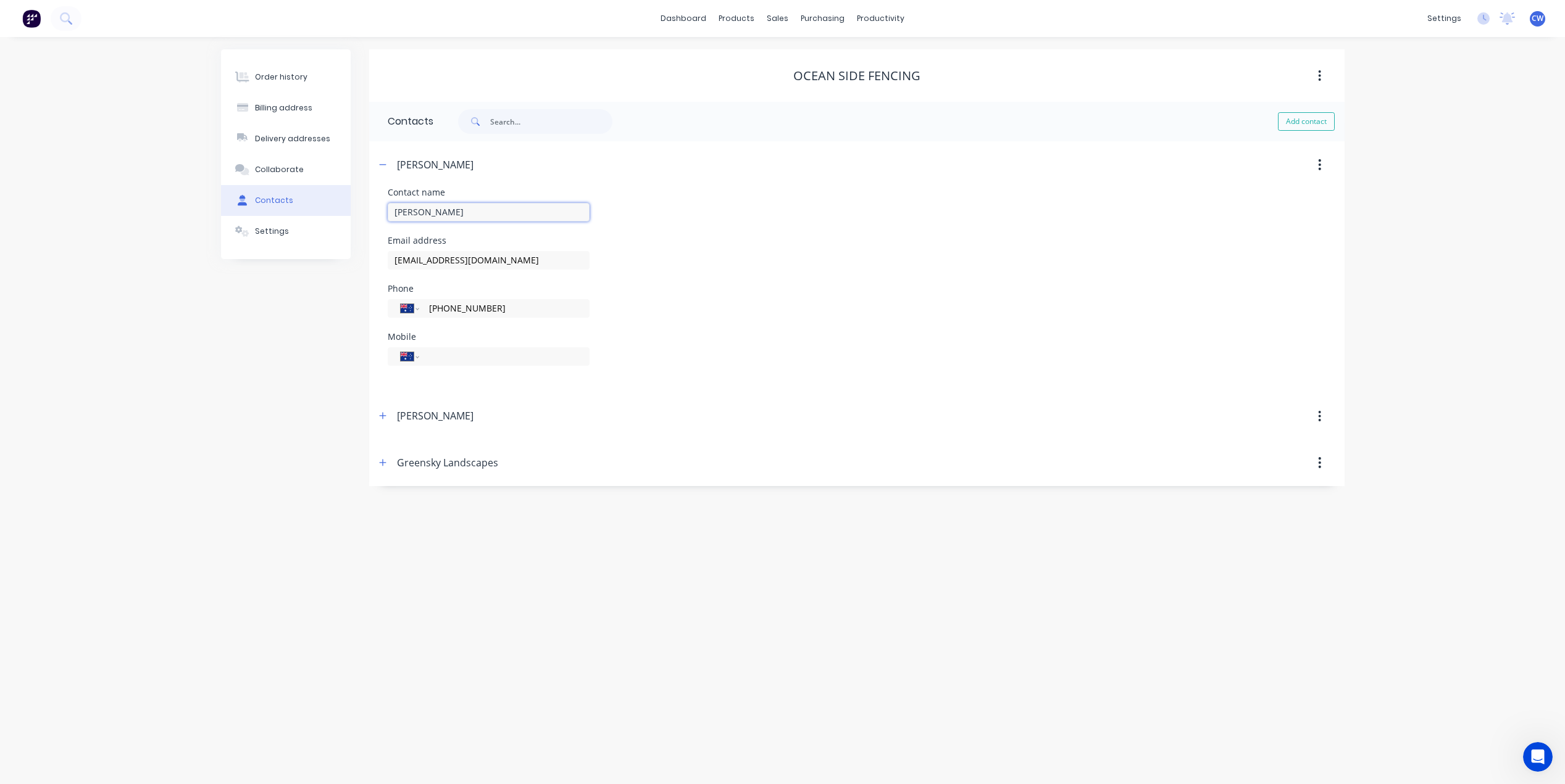
drag, startPoint x: 443, startPoint y: 214, endPoint x: 385, endPoint y: 221, distance: 58.4
click at [385, 221] on div "Contact name [PERSON_NAME] Email address [EMAIL_ADDRESS][DOMAIN_NAME] Phone Int…" at bounding box center [856, 291] width 975 height 205
drag, startPoint x: 451, startPoint y: 158, endPoint x: 391, endPoint y: 172, distance: 61.6
click at [391, 172] on div "[PERSON_NAME]" at bounding box center [739, 165] width 727 height 22
click at [397, 211] on input "text" at bounding box center [489, 212] width 202 height 18
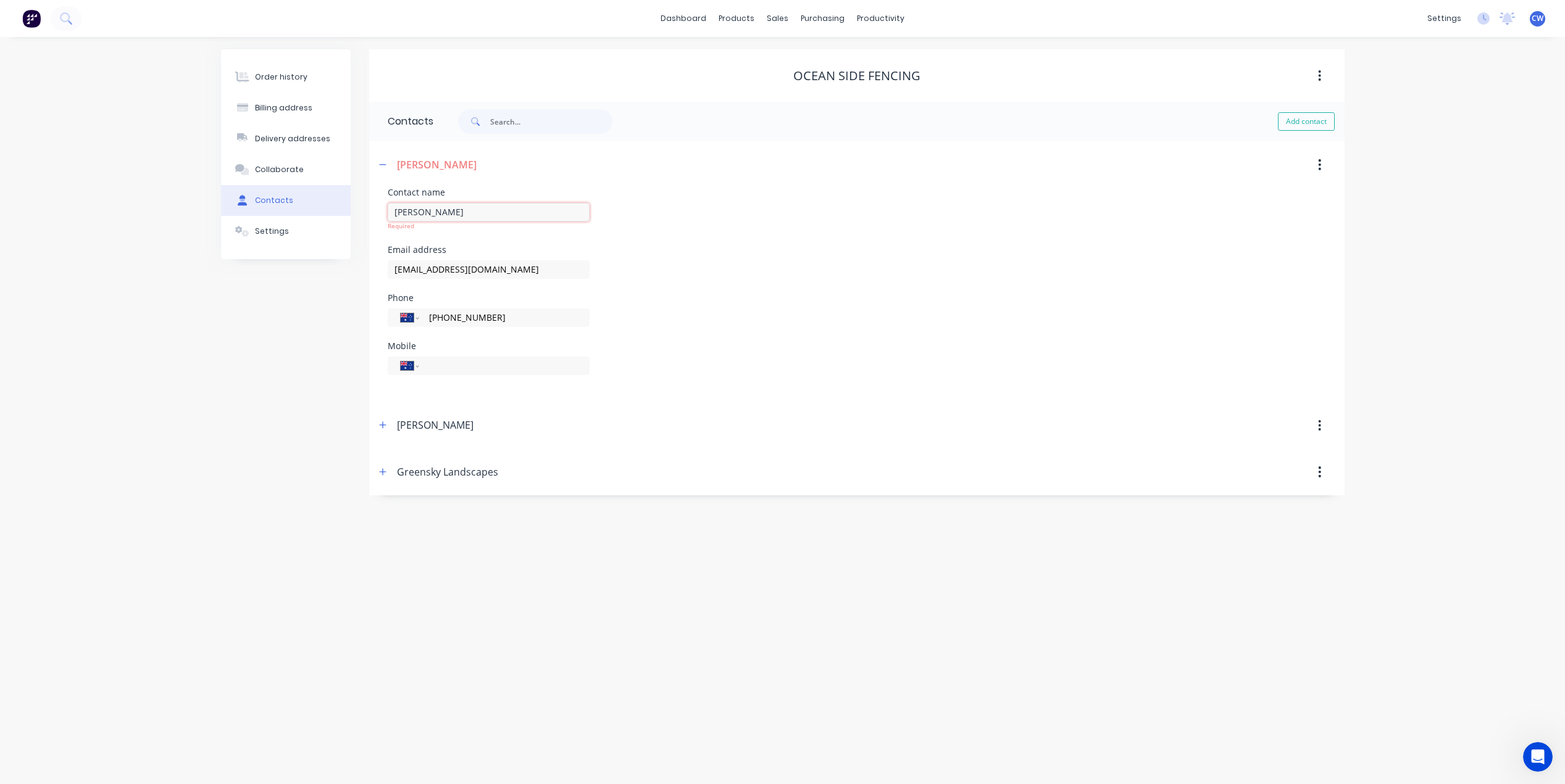
type input "[PERSON_NAME]"
click at [671, 248] on div "Email address [EMAIL_ADDRESS][DOMAIN_NAME]" at bounding box center [857, 260] width 938 height 48
click at [919, 191] on div "Contact name [PERSON_NAME]" at bounding box center [857, 212] width 938 height 48
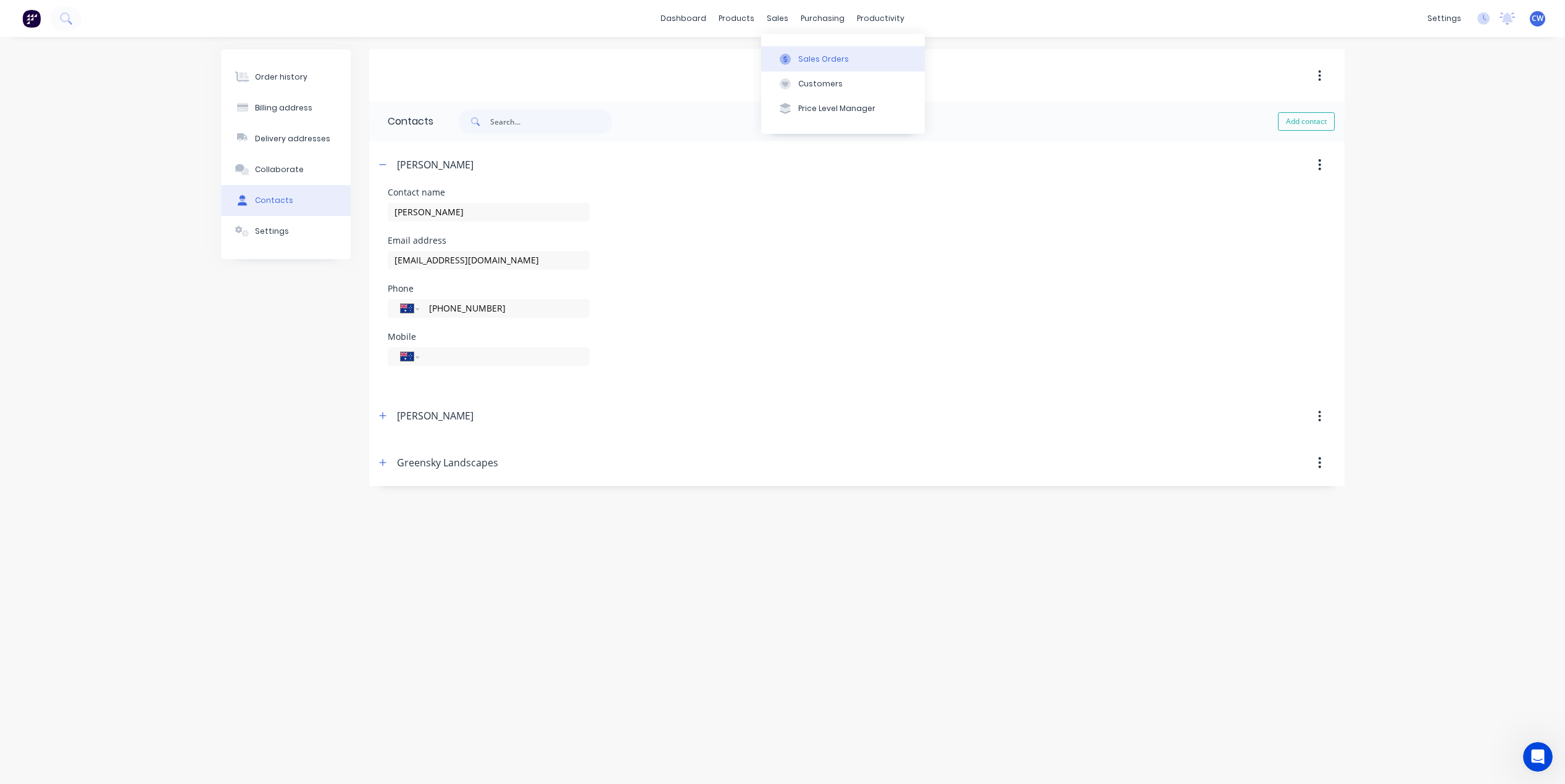
click at [803, 56] on div "Sales Orders" at bounding box center [823, 59] width 50 height 11
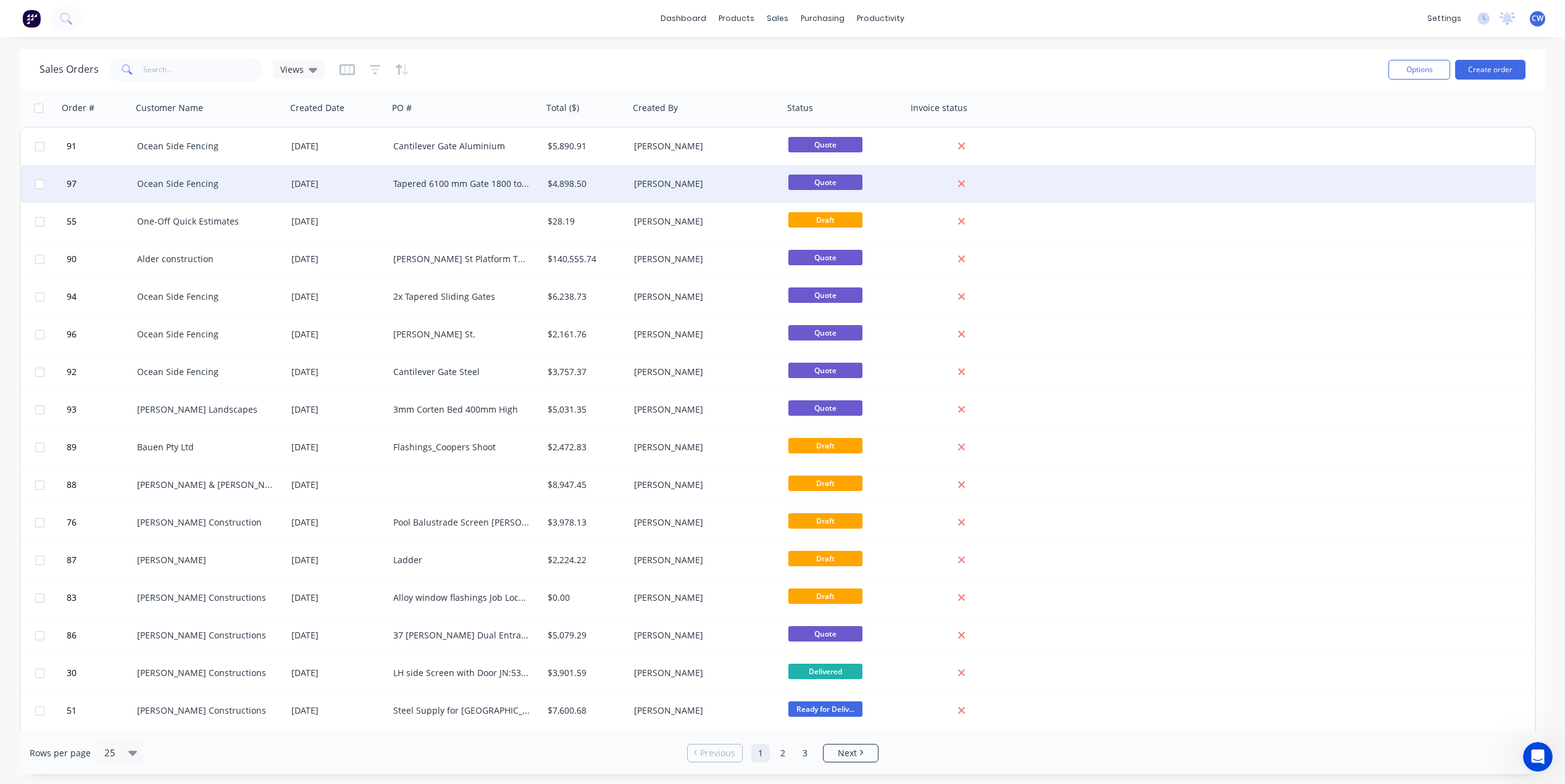
click at [490, 190] on div "Tapered 6100 mm Gate 1800 to 1500 with 65x16 slats" at bounding box center [465, 184] width 155 height 37
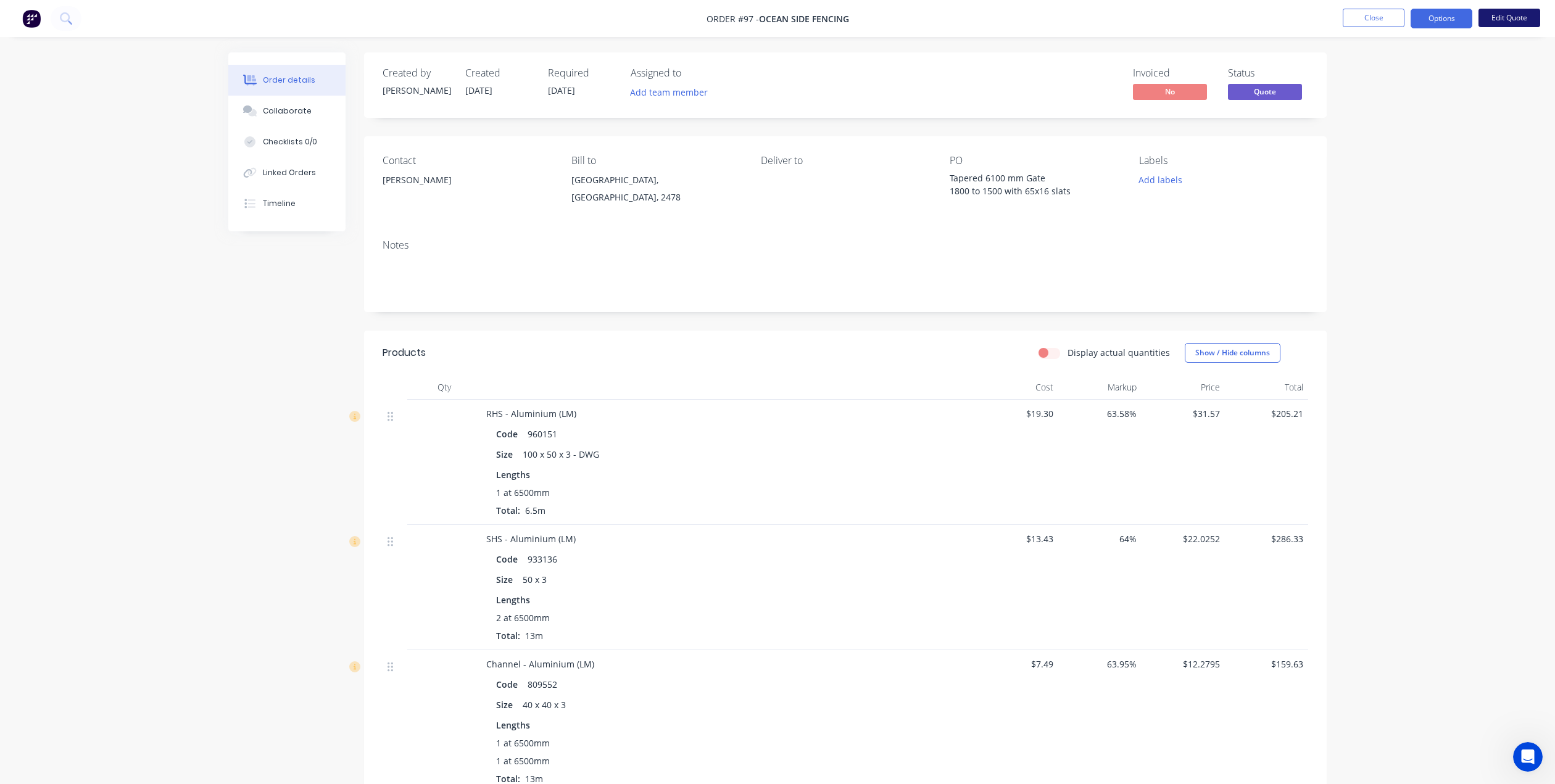
click at [1500, 13] on button "Edit Quote" at bounding box center [1509, 17] width 61 height 18
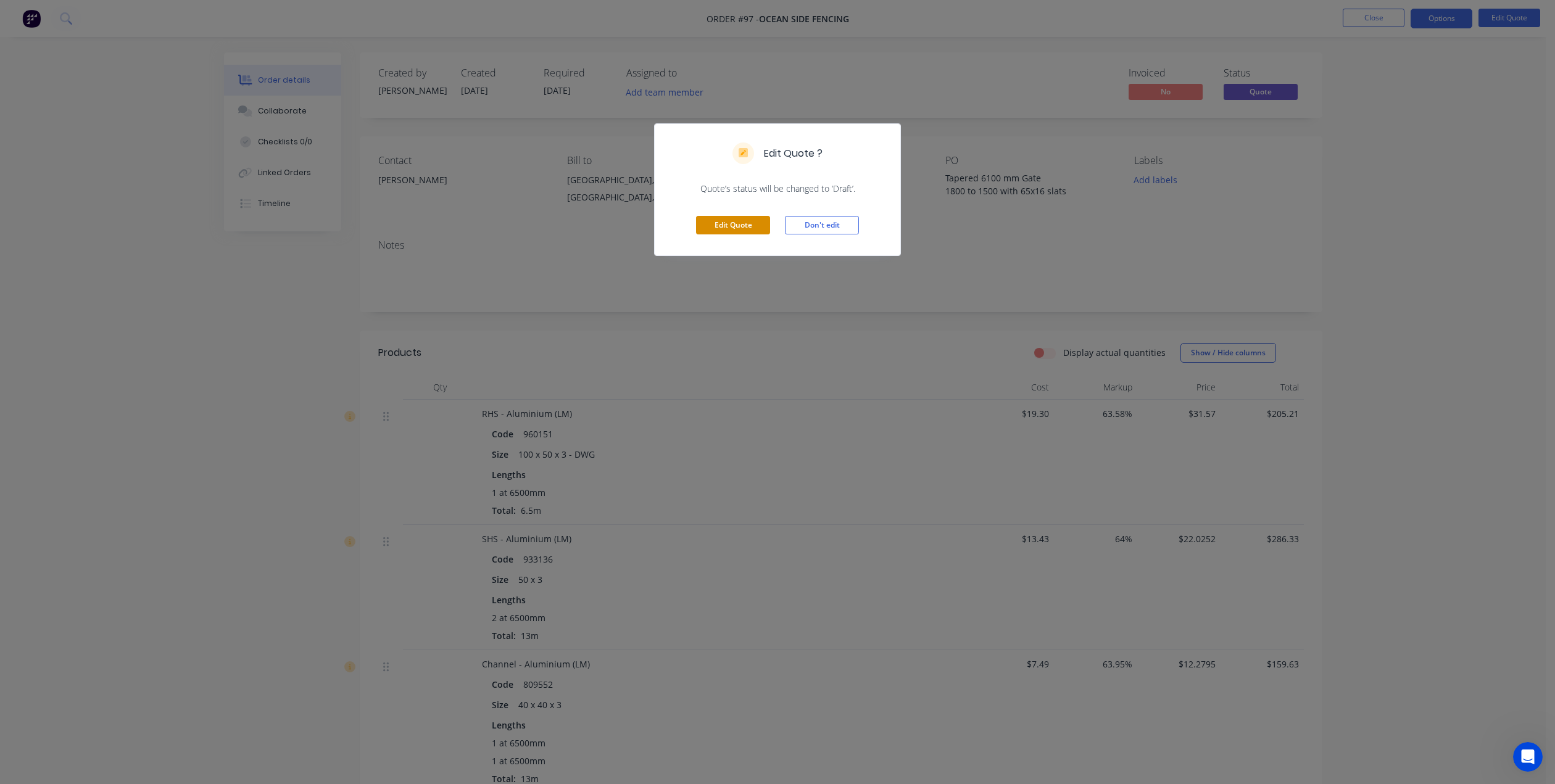
click at [735, 222] on button "Edit Quote" at bounding box center [733, 225] width 74 height 18
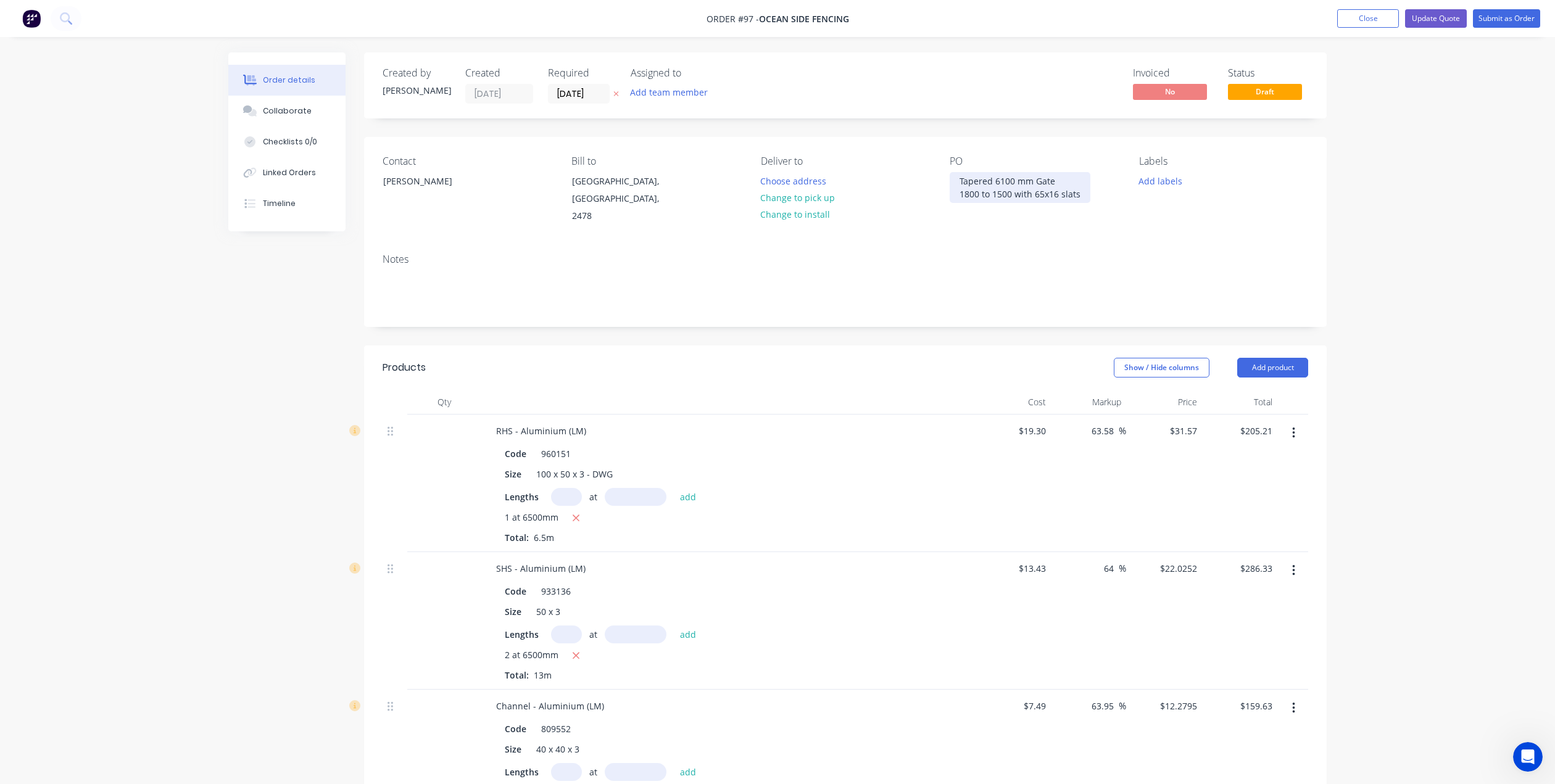
click at [955, 180] on div "Tapered 6100 mm Gate 1800 to 1500 with 65x16 slats" at bounding box center [1020, 187] width 141 height 31
click at [1002, 223] on div "Contact [PERSON_NAME] to [GEOGRAPHIC_DATA], [GEOGRAPHIC_DATA], 2478 Deliver to …" at bounding box center [845, 190] width 962 height 106
click at [1437, 21] on button "Update Quote" at bounding box center [1436, 18] width 61 height 18
